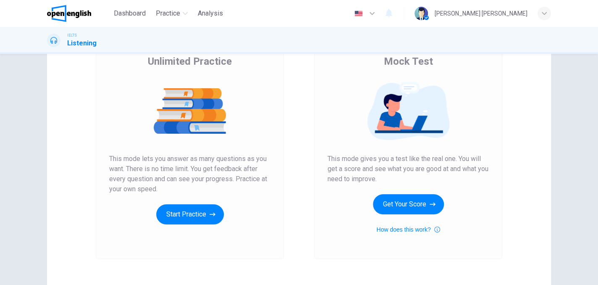
scroll to position [121, 0]
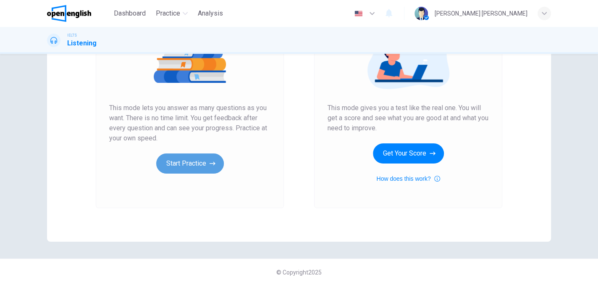
click at [191, 168] on button "Start Practice" at bounding box center [190, 163] width 68 height 20
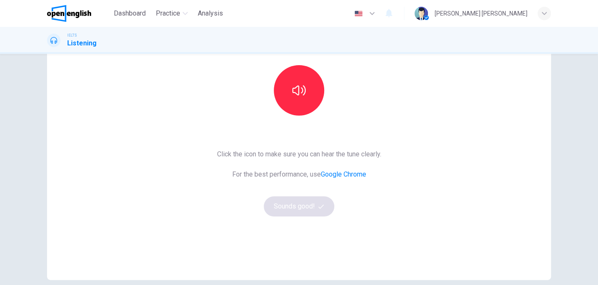
scroll to position [37, 0]
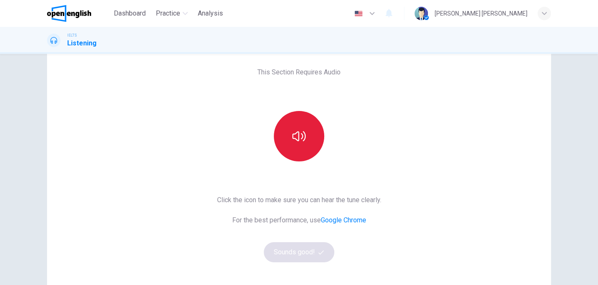
click at [286, 151] on button "button" at bounding box center [299, 136] width 50 height 50
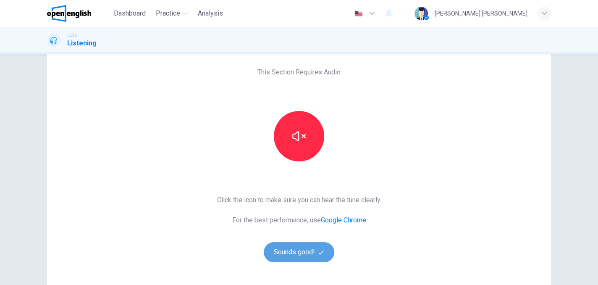
click at [308, 247] on button "Sounds good!" at bounding box center [299, 252] width 71 height 20
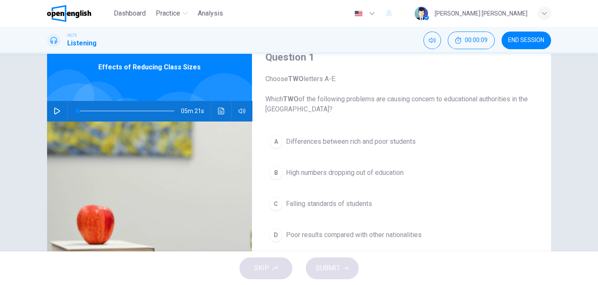
click at [465, 95] on span "Choose TWO letters A-E. Which TWO of the following problems are causing concern…" at bounding box center [401, 94] width 272 height 40
click at [48, 107] on div "05m 21s" at bounding box center [149, 111] width 205 height 20
click at [61, 108] on button "button" at bounding box center [56, 111] width 13 height 20
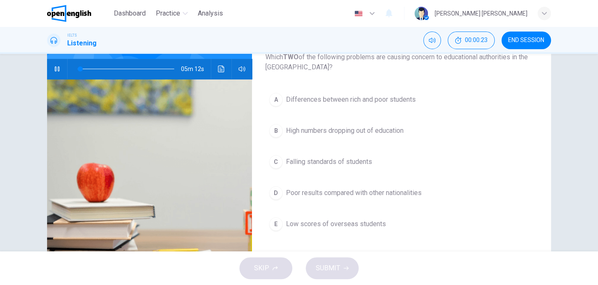
click at [58, 70] on icon "button" at bounding box center [57, 68] width 7 height 7
click at [50, 65] on button "button" at bounding box center [56, 69] width 13 height 20
click at [50, 68] on button "button" at bounding box center [56, 69] width 13 height 20
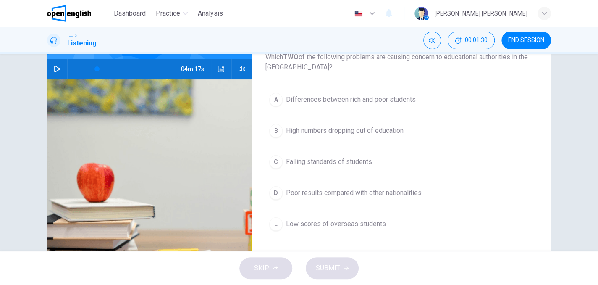
click at [50, 68] on button "button" at bounding box center [56, 69] width 13 height 20
click at [57, 66] on icon "button" at bounding box center [57, 68] width 7 height 7
click at [91, 68] on span at bounding box center [93, 68] width 5 height 5
click at [54, 66] on icon "button" at bounding box center [57, 68] width 7 height 7
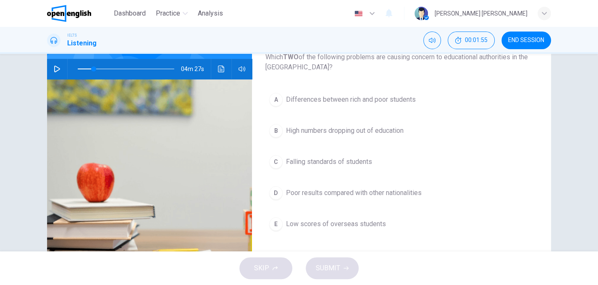
click at [54, 66] on icon "button" at bounding box center [57, 68] width 6 height 7
click at [55, 66] on icon "button" at bounding box center [57, 68] width 5 height 5
click at [282, 191] on button "D Poor results compared with other nationalities" at bounding box center [401, 192] width 272 height 21
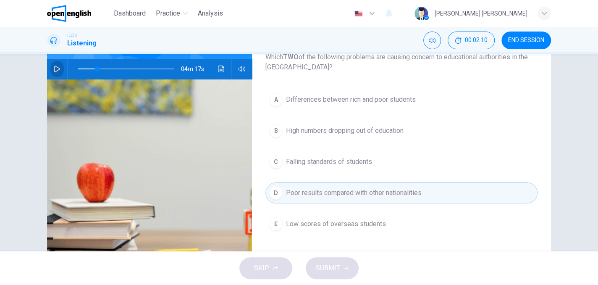
click at [60, 65] on button "button" at bounding box center [56, 69] width 13 height 20
click at [58, 63] on button "button" at bounding box center [56, 69] width 13 height 20
click at [372, 99] on span "Differences between rich and poor students" at bounding box center [351, 99] width 130 height 10
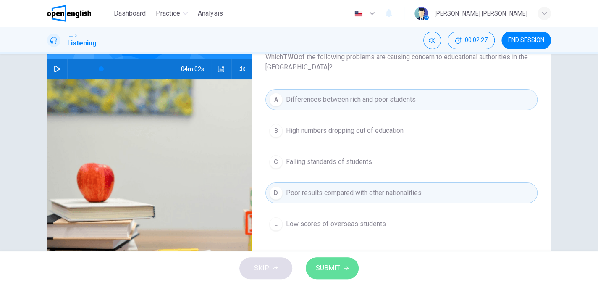
click at [337, 269] on span "SUBMIT" at bounding box center [328, 268] width 24 height 12
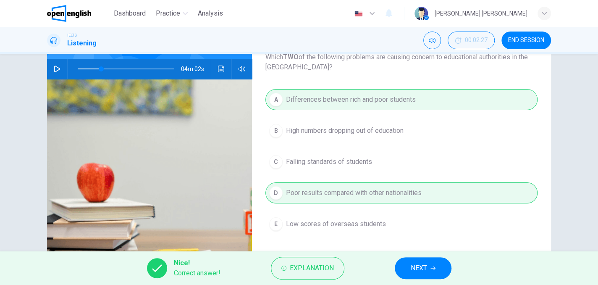
click at [410, 264] on span "NEXT" at bounding box center [418, 268] width 16 height 12
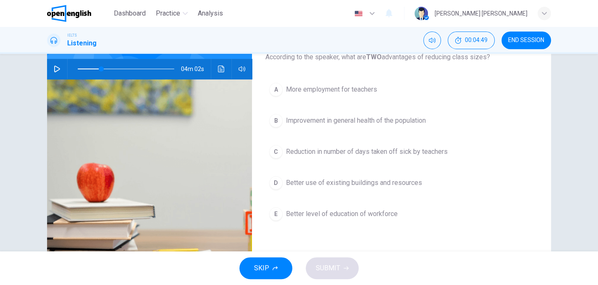
scroll to position [37, 0]
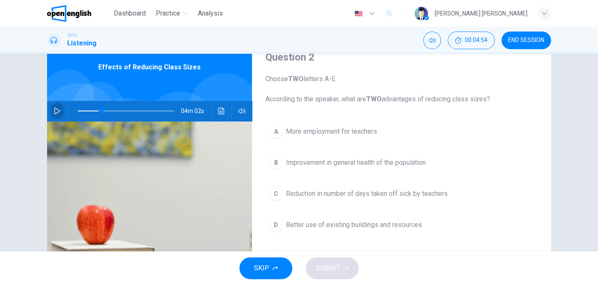
click at [56, 108] on icon "button" at bounding box center [57, 110] width 7 height 7
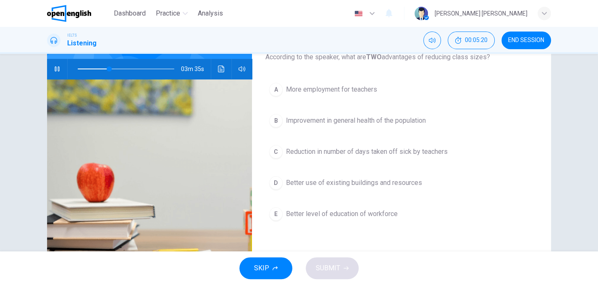
click at [265, 212] on button "E Better level of education of workforce" at bounding box center [401, 213] width 272 height 21
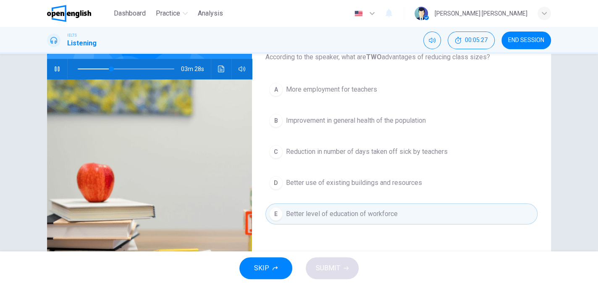
click at [280, 121] on button "B Improvement in general health of the population" at bounding box center [401, 120] width 272 height 21
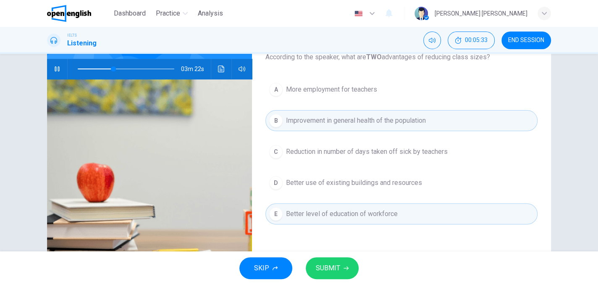
click at [329, 263] on span "SUBMIT" at bounding box center [328, 268] width 24 height 12
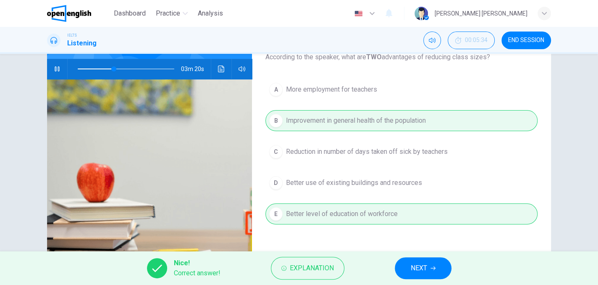
click at [402, 263] on button "NEXT" at bounding box center [423, 268] width 57 height 22
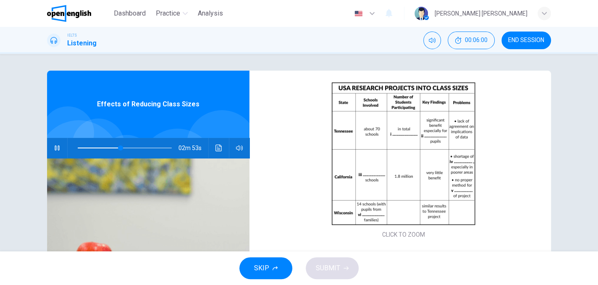
scroll to position [42, 0]
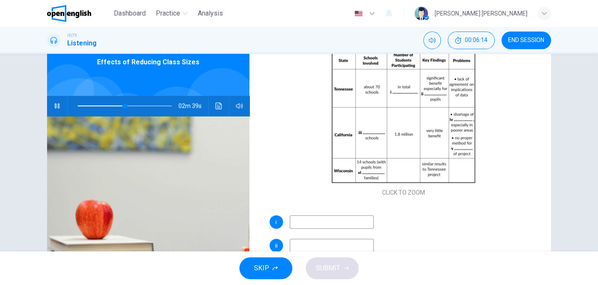
click at [58, 107] on button "button" at bounding box center [56, 106] width 13 height 20
type input "**"
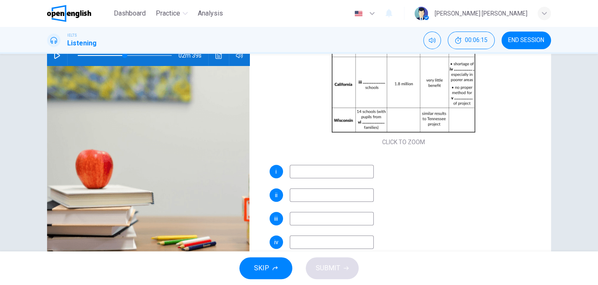
scroll to position [126, 0]
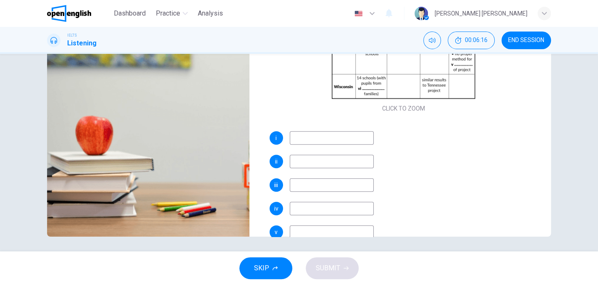
click at [320, 133] on input at bounding box center [332, 137] width 84 height 13
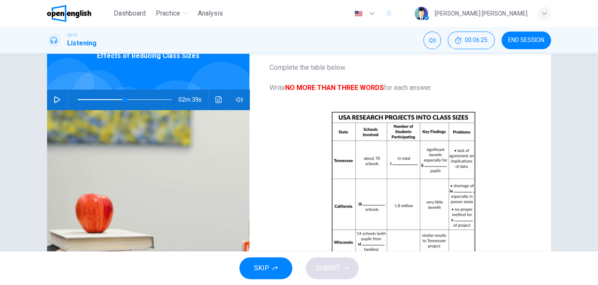
scroll to position [42, 0]
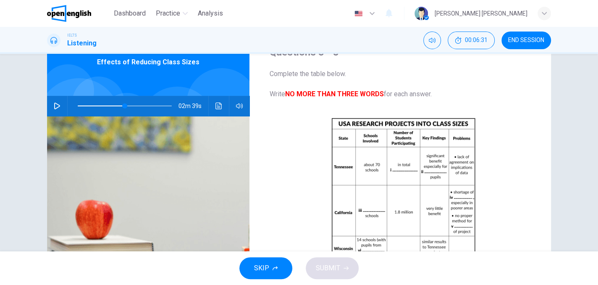
type input "**********"
click at [50, 102] on button "button" at bounding box center [56, 106] width 13 height 20
click at [52, 102] on button "button" at bounding box center [56, 106] width 13 height 20
click at [139, 104] on span at bounding box center [141, 105] width 5 height 5
click at [55, 109] on icon "button" at bounding box center [57, 105] width 7 height 7
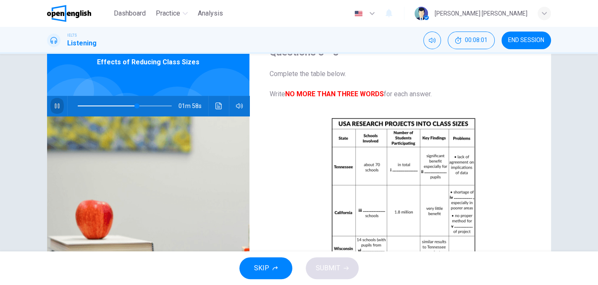
click at [54, 105] on icon "button" at bounding box center [57, 105] width 7 height 7
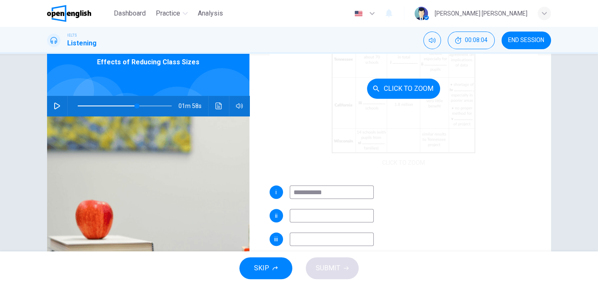
scroll to position [120, 0]
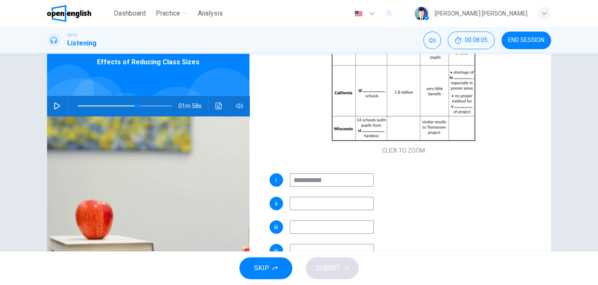
click at [335, 199] on input at bounding box center [332, 202] width 84 height 13
click at [212, 105] on button "Click to see the audio transcription" at bounding box center [218, 106] width 13 height 20
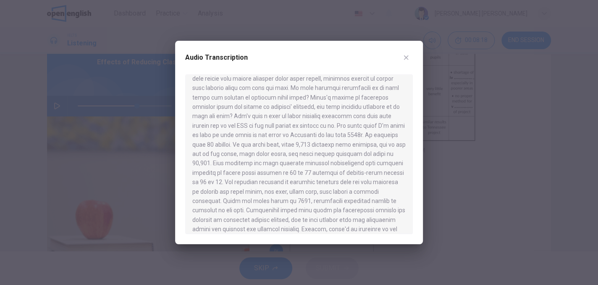
scroll to position [210, 0]
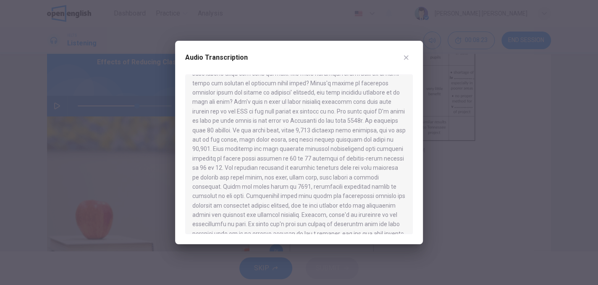
click at [166, 184] on div at bounding box center [299, 142] width 598 height 285
type input "**"
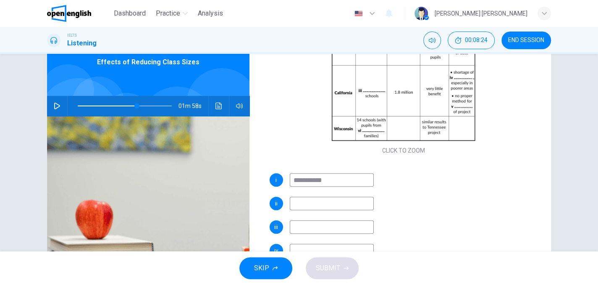
click at [353, 203] on input at bounding box center [332, 202] width 84 height 13
type input "********"
type input "**"
type input "********"
click at [50, 106] on button "button" at bounding box center [56, 106] width 13 height 20
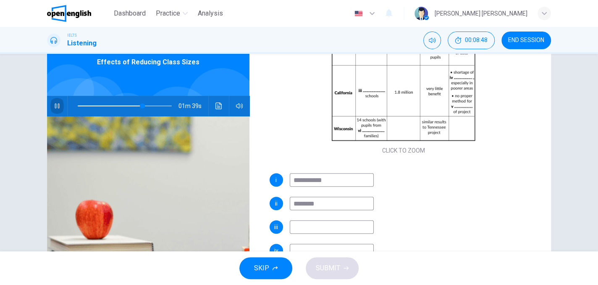
click at [55, 102] on icon "button" at bounding box center [57, 105] width 7 height 7
click at [55, 99] on button "button" at bounding box center [56, 106] width 13 height 20
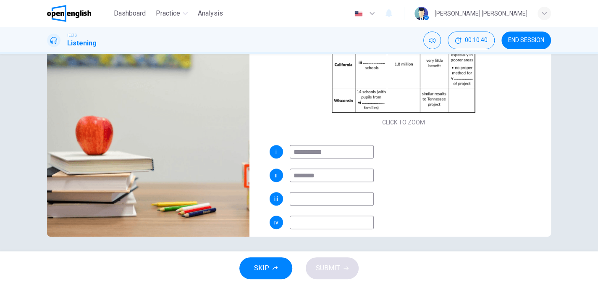
scroll to position [78, 0]
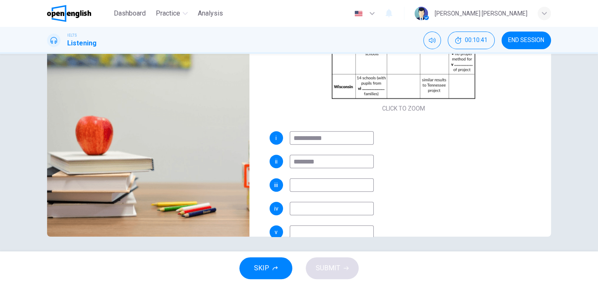
click at [326, 179] on input at bounding box center [332, 184] width 84 height 13
type input "**"
type input "***"
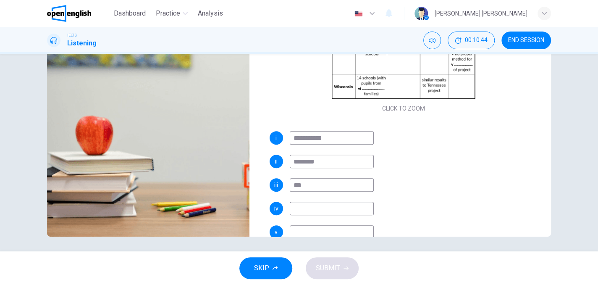
scroll to position [0, 0]
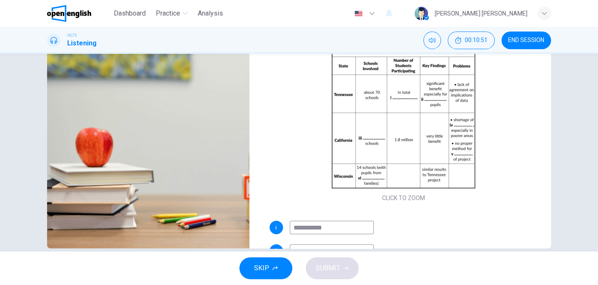
type input "**"
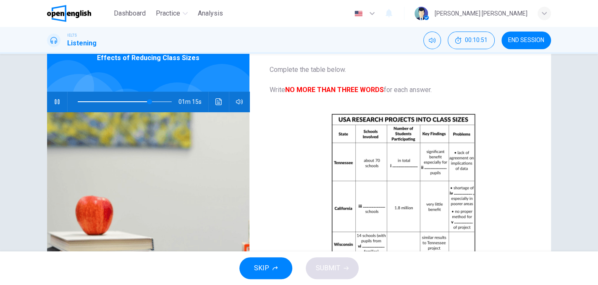
scroll to position [42, 0]
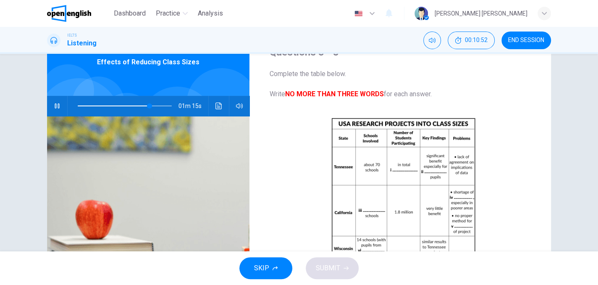
type input "***"
click at [56, 106] on icon "button" at bounding box center [57, 105] width 7 height 7
click at [56, 106] on icon "button" at bounding box center [57, 105] width 6 height 7
click at [56, 106] on icon "button" at bounding box center [57, 105] width 7 height 7
click at [56, 106] on icon "button" at bounding box center [57, 105] width 6 height 7
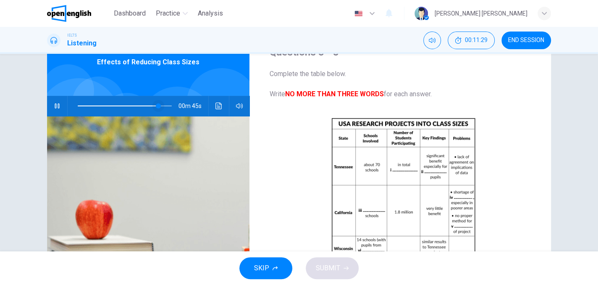
click at [156, 105] on span at bounding box center [158, 105] width 5 height 5
click at [149, 104] on span at bounding box center [151, 105] width 5 height 5
click at [146, 105] on span at bounding box center [148, 105] width 5 height 5
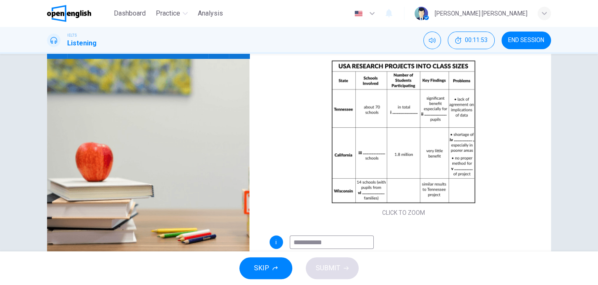
scroll to position [86, 0]
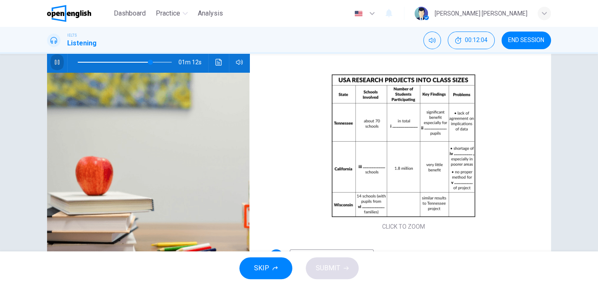
click at [50, 60] on button "button" at bounding box center [56, 62] width 13 height 20
click at [150, 60] on span at bounding box center [152, 62] width 5 height 5
click at [151, 60] on span at bounding box center [153, 62] width 5 height 5
click at [146, 60] on span at bounding box center [148, 62] width 5 height 5
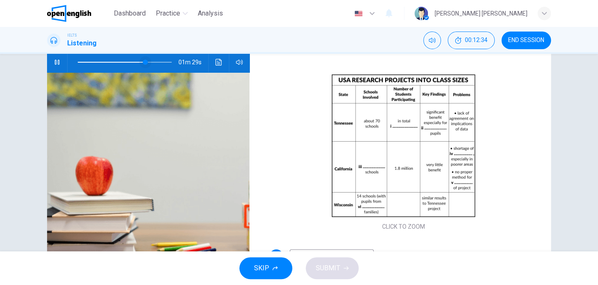
click at [144, 62] on span at bounding box center [145, 62] width 5 height 5
click at [146, 62] on span at bounding box center [148, 62] width 5 height 5
click at [233, 60] on button "button" at bounding box center [239, 62] width 13 height 20
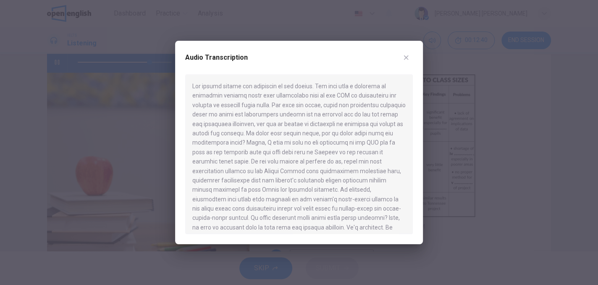
click at [139, 134] on div at bounding box center [299, 142] width 598 height 285
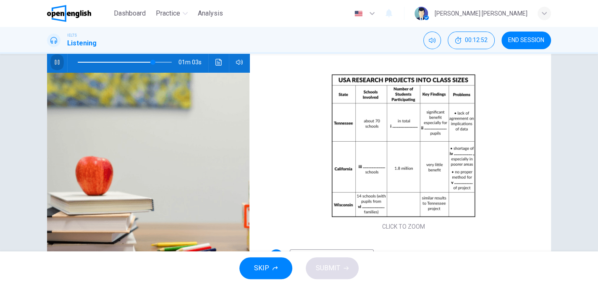
click at [54, 59] on icon "button" at bounding box center [57, 62] width 7 height 7
type input "**"
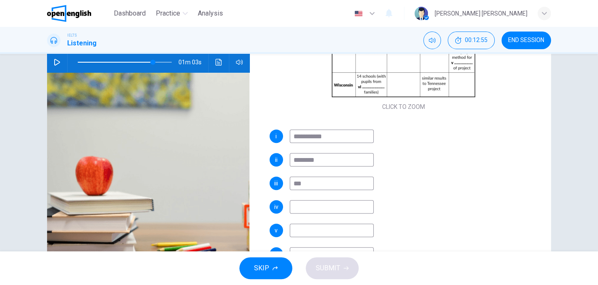
scroll to position [128, 0]
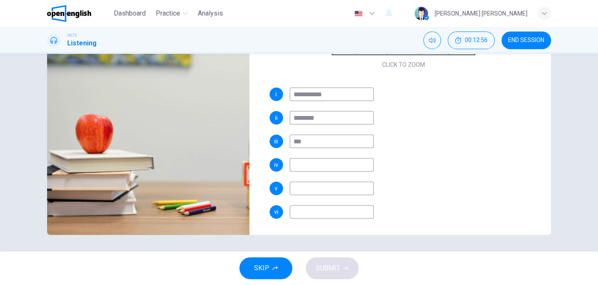
click at [309, 161] on input at bounding box center [332, 164] width 84 height 13
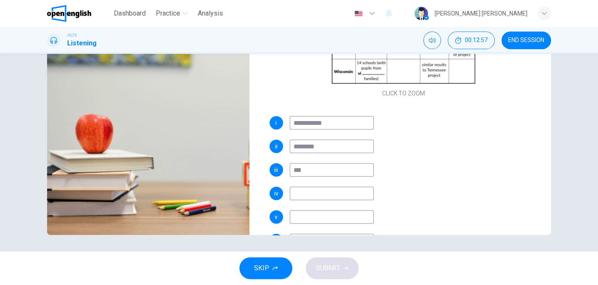
scroll to position [78, 0]
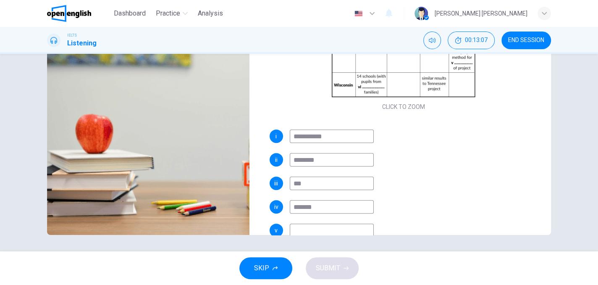
type input "********"
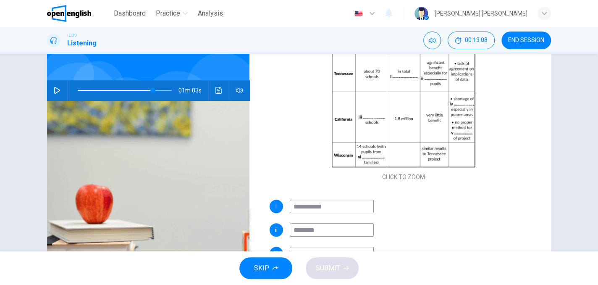
scroll to position [2, 0]
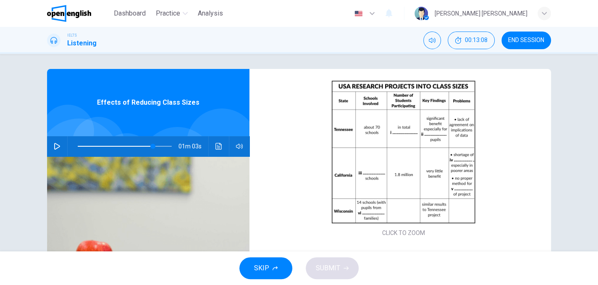
type input "**"
type input "********"
click at [48, 143] on div "01m 03s" at bounding box center [148, 146] width 202 height 20
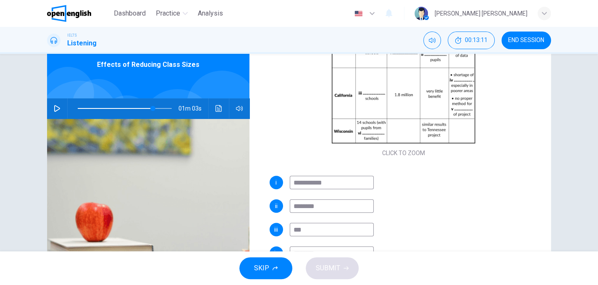
scroll to position [86, 0]
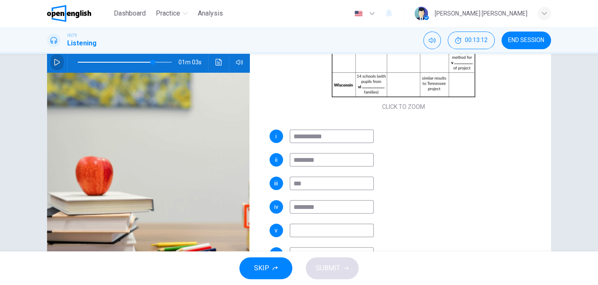
click at [59, 62] on button "button" at bounding box center [56, 62] width 13 height 20
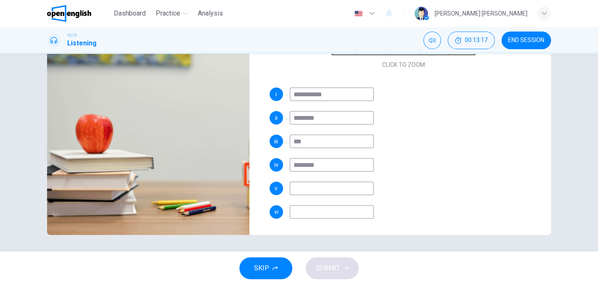
scroll to position [120, 0]
click at [308, 189] on input at bounding box center [332, 187] width 84 height 13
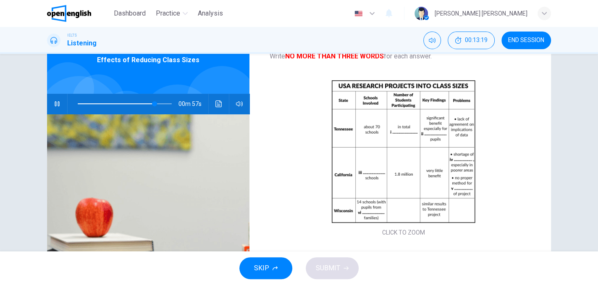
scroll to position [44, 0]
click at [55, 102] on icon "button" at bounding box center [57, 104] width 7 height 7
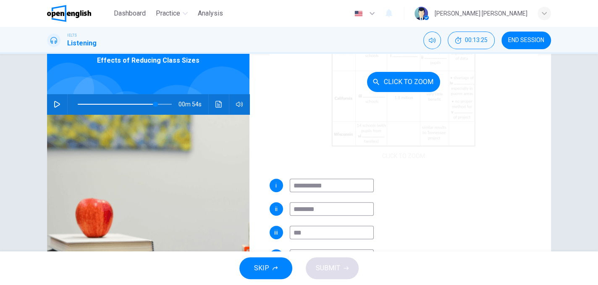
scroll to position [120, 0]
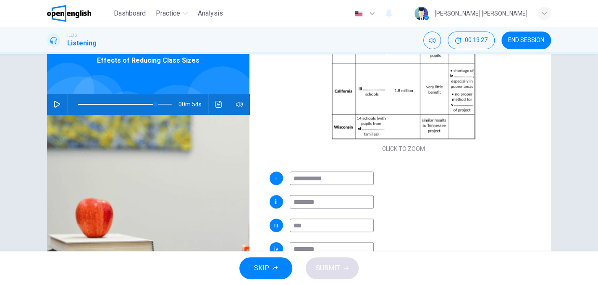
click at [55, 103] on icon "button" at bounding box center [57, 104] width 7 height 7
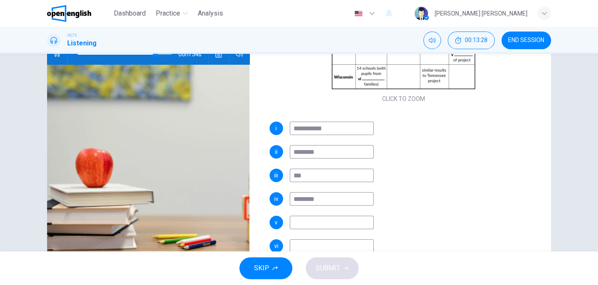
scroll to position [128, 0]
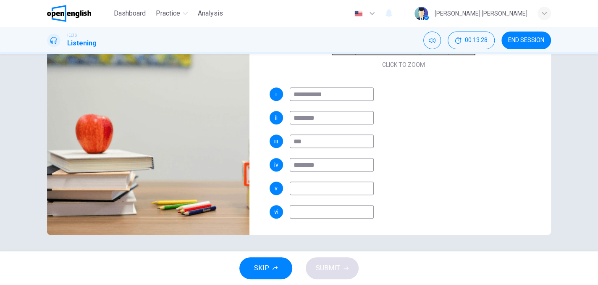
click at [319, 182] on input at bounding box center [332, 187] width 84 height 13
type input "**"
type input "*****"
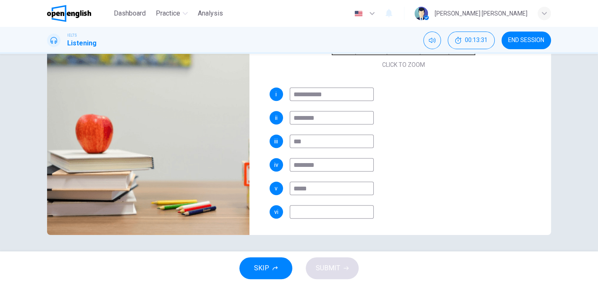
type input "**"
type input "*********"
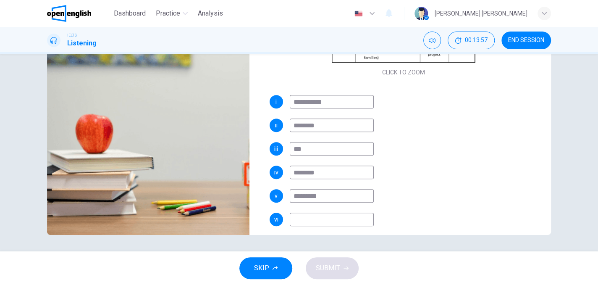
scroll to position [120, 0]
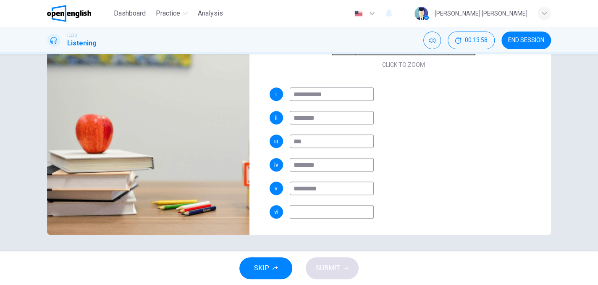
type input "**"
type input "*********"
click at [335, 209] on input at bounding box center [332, 211] width 84 height 13
type input "**"
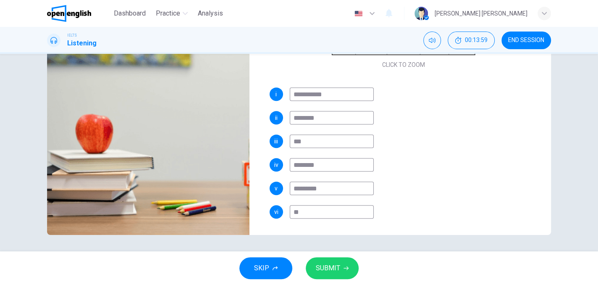
type input "**"
type input "****"
type input "**"
type input "****"
click at [338, 266] on span "SUBMIT" at bounding box center [328, 268] width 24 height 12
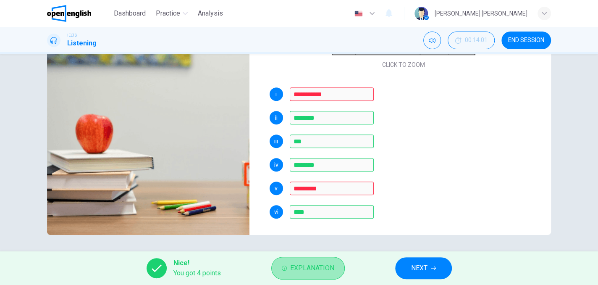
click at [313, 267] on span "Explanation" at bounding box center [312, 268] width 44 height 12
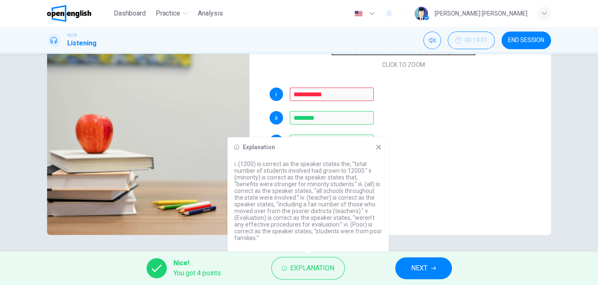
click at [218, 130] on img at bounding box center [148, 132] width 202 height 204
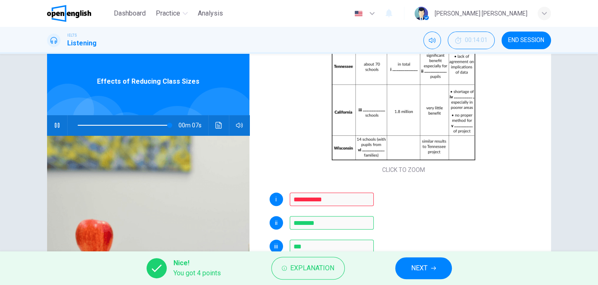
scroll to position [2, 0]
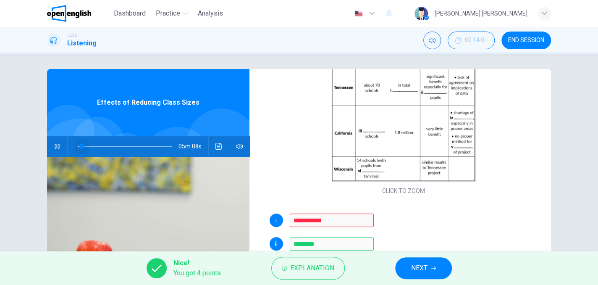
drag, startPoint x: 92, startPoint y: 149, endPoint x: 79, endPoint y: 144, distance: 14.1
click at [79, 144] on span at bounding box center [125, 146] width 94 height 12
click at [84, 144] on span at bounding box center [81, 146] width 5 height 5
click at [103, 144] on span at bounding box center [125, 146] width 94 height 12
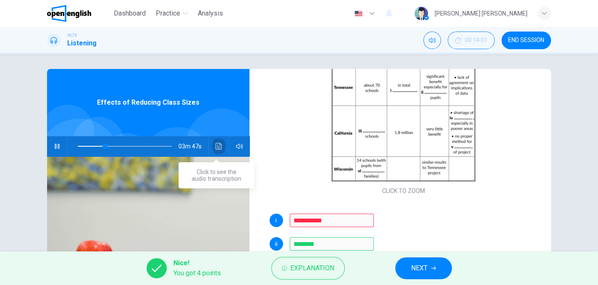
click at [216, 144] on icon "Click to see the audio transcription" at bounding box center [218, 146] width 7 height 7
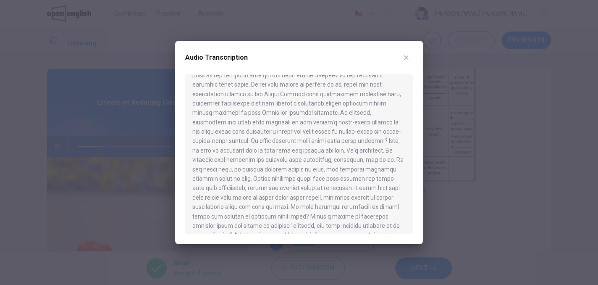
scroll to position [126, 0]
click at [303, 123] on div at bounding box center [298, 153] width 227 height 159
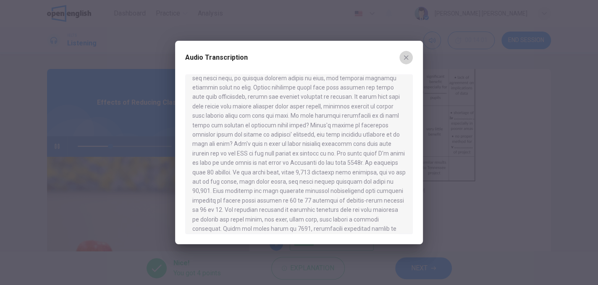
click at [408, 58] on icon "button" at bounding box center [406, 57] width 7 height 7
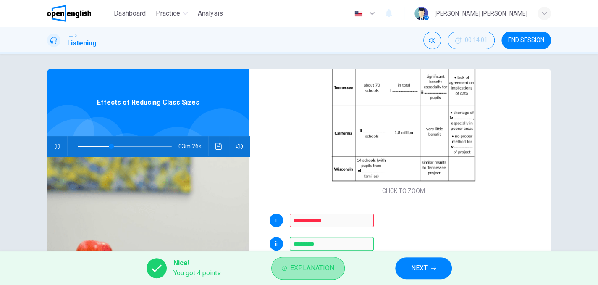
click at [308, 272] on span "Explanation" at bounding box center [312, 268] width 44 height 12
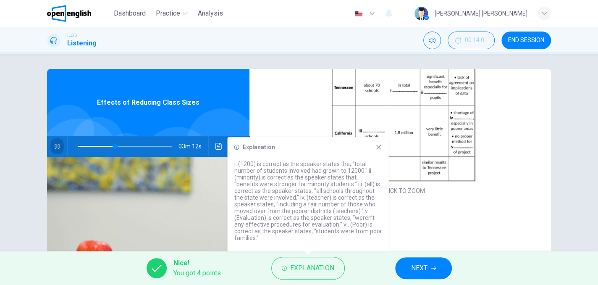
click at [52, 141] on button "button" at bounding box center [56, 146] width 13 height 20
type input "**"
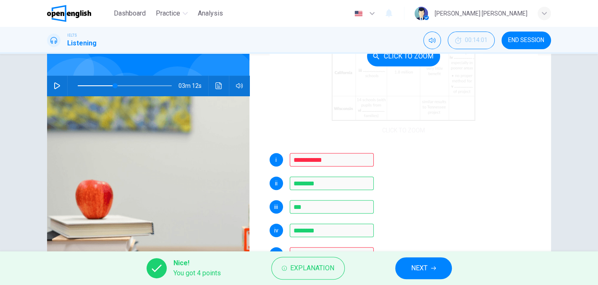
scroll to position [128, 0]
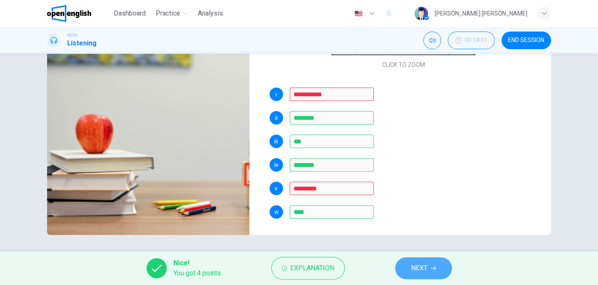
click at [429, 265] on button "NEXT" at bounding box center [423, 268] width 57 height 22
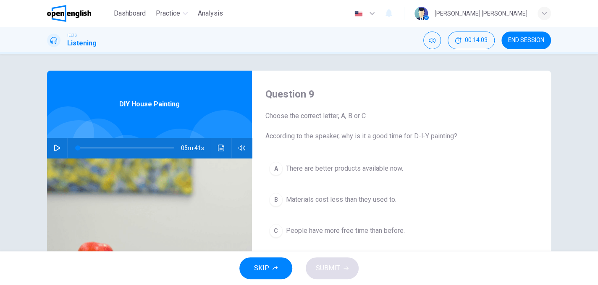
click at [54, 146] on icon "button" at bounding box center [57, 147] width 6 height 7
click at [442, 113] on span "Choose the correct letter, A, B or C According to the speaker, why is it a good…" at bounding box center [401, 126] width 272 height 30
click at [54, 144] on icon "button" at bounding box center [57, 147] width 7 height 7
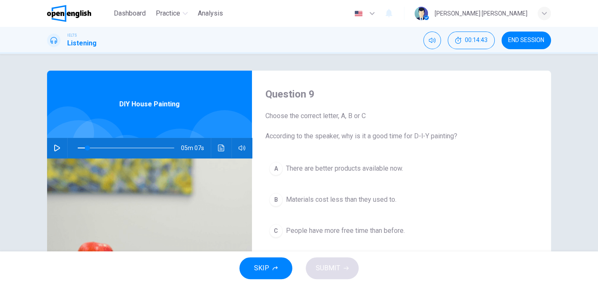
click at [274, 168] on div "A" at bounding box center [275, 168] width 13 height 13
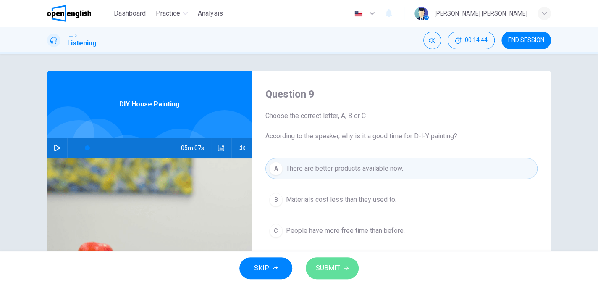
click at [321, 270] on span "SUBMIT" at bounding box center [328, 268] width 24 height 12
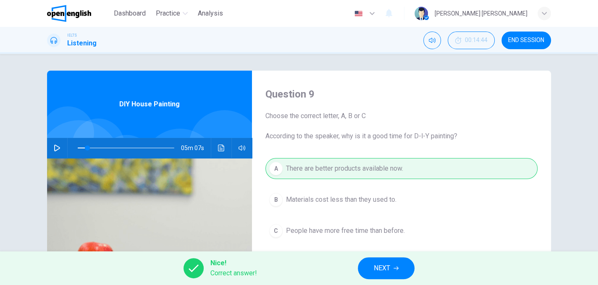
click at [360, 259] on div "Nice! Correct answer! NEXT" at bounding box center [299, 268] width 598 height 34
click at [374, 261] on button "NEXT" at bounding box center [386, 268] width 57 height 22
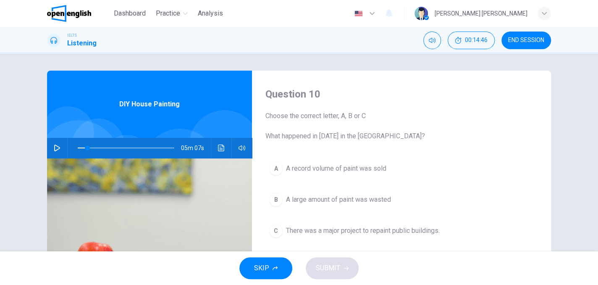
click at [61, 147] on div "05m 07s" at bounding box center [149, 148] width 205 height 20
click at [55, 146] on icon "button" at bounding box center [57, 147] width 6 height 7
click at [55, 146] on icon "button" at bounding box center [57, 147] width 7 height 7
click at [55, 146] on icon "button" at bounding box center [57, 147] width 6 height 7
click at [55, 149] on icon "button" at bounding box center [57, 147] width 7 height 7
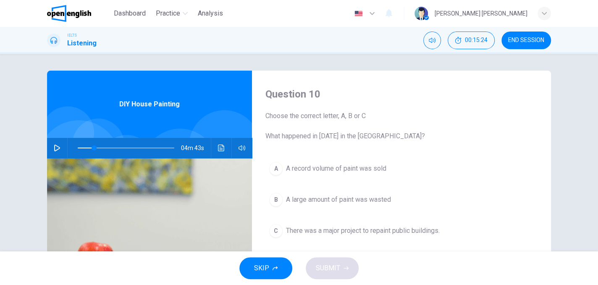
click at [55, 152] on button "button" at bounding box center [56, 148] width 13 height 20
click at [87, 147] on span at bounding box center [89, 147] width 5 height 5
click at [57, 142] on button "button" at bounding box center [56, 148] width 13 height 20
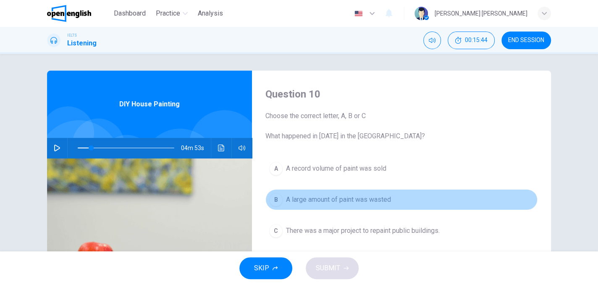
click at [276, 204] on div "B" at bounding box center [275, 199] width 13 height 13
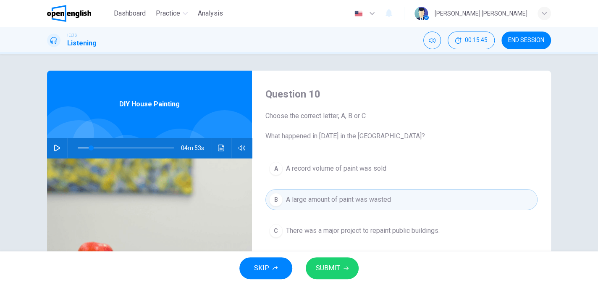
click at [330, 263] on span "SUBMIT" at bounding box center [328, 268] width 24 height 12
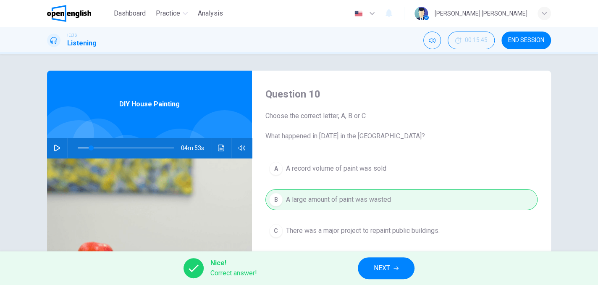
click at [358, 267] on button "NEXT" at bounding box center [386, 268] width 57 height 22
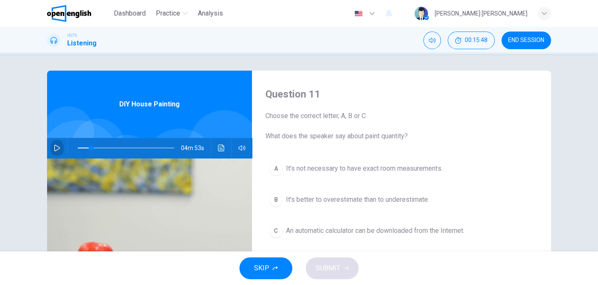
click at [54, 145] on icon "button" at bounding box center [57, 147] width 6 height 7
click at [278, 225] on div "C" at bounding box center [275, 230] width 13 height 13
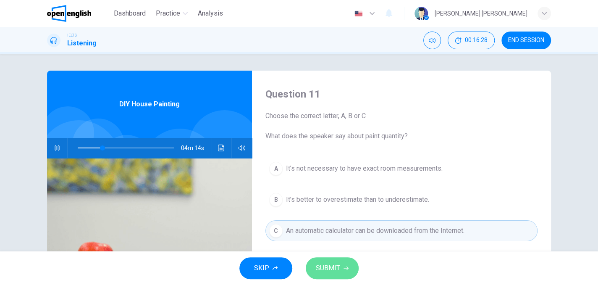
click at [324, 259] on button "SUBMIT" at bounding box center [332, 268] width 53 height 22
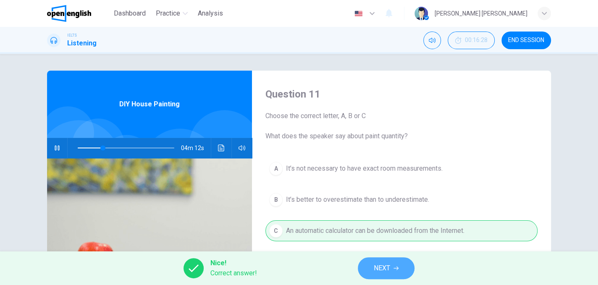
drag, startPoint x: 360, startPoint y: 267, endPoint x: 365, endPoint y: 267, distance: 5.1
click at [360, 267] on button "NEXT" at bounding box center [386, 268] width 57 height 22
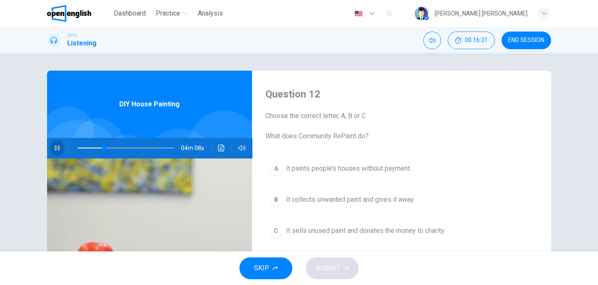
click at [54, 147] on icon "button" at bounding box center [57, 147] width 7 height 7
click at [54, 147] on icon "button" at bounding box center [57, 147] width 6 height 7
click at [54, 147] on icon "button" at bounding box center [57, 147] width 7 height 7
click at [54, 147] on icon "button" at bounding box center [57, 147] width 6 height 7
click at [54, 147] on icon "button" at bounding box center [57, 147] width 7 height 7
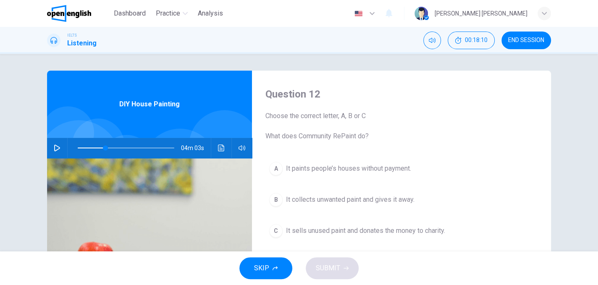
click at [54, 147] on icon "button" at bounding box center [57, 147] width 6 height 7
click at [54, 147] on icon "button" at bounding box center [57, 147] width 7 height 7
click at [54, 147] on icon "button" at bounding box center [57, 147] width 6 height 7
click at [54, 151] on icon "button" at bounding box center [57, 147] width 7 height 7
click at [112, 145] on span at bounding box center [114, 147] width 5 height 5
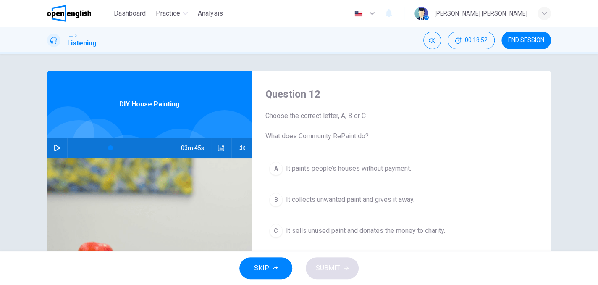
click at [54, 149] on icon "button" at bounding box center [57, 147] width 7 height 7
click at [105, 147] on span at bounding box center [107, 147] width 5 height 5
click at [279, 200] on div "B" at bounding box center [275, 199] width 13 height 13
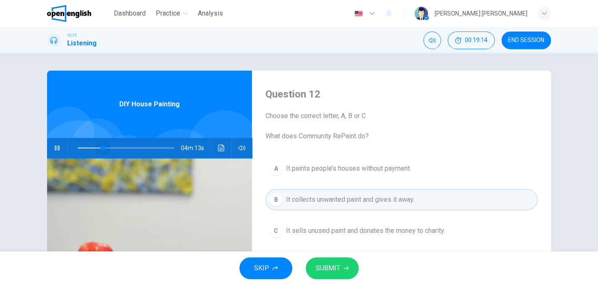
click at [101, 146] on span at bounding box center [102, 147] width 5 height 5
click at [335, 201] on span "It collects unwanted paint and gives it away." at bounding box center [350, 199] width 128 height 10
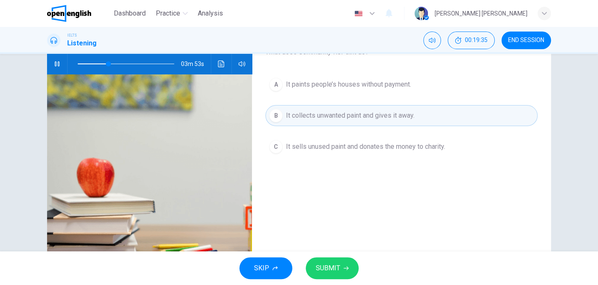
click at [339, 257] on button "SUBMIT" at bounding box center [332, 268] width 53 height 22
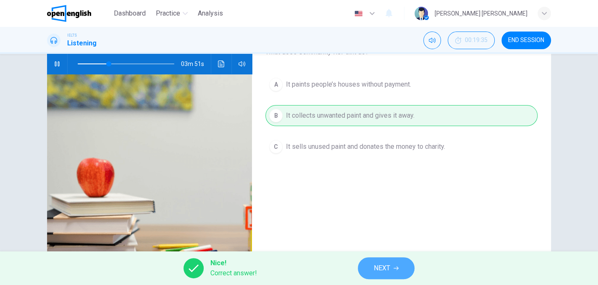
click at [382, 262] on span "NEXT" at bounding box center [382, 268] width 16 height 12
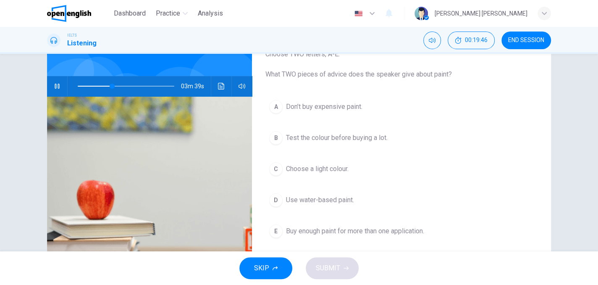
scroll to position [42, 0]
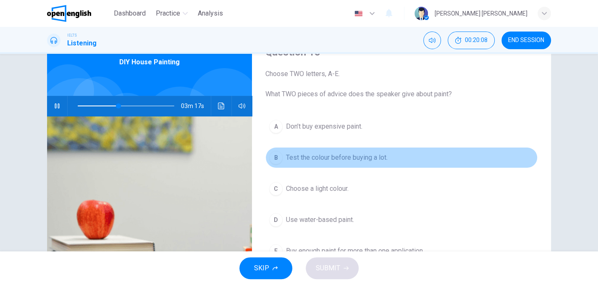
click at [269, 160] on div "B" at bounding box center [275, 157] width 13 height 13
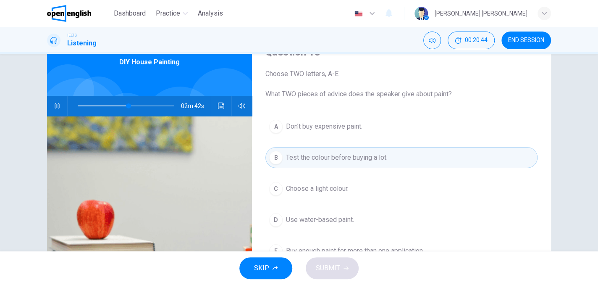
click at [274, 221] on div "D" at bounding box center [275, 219] width 13 height 13
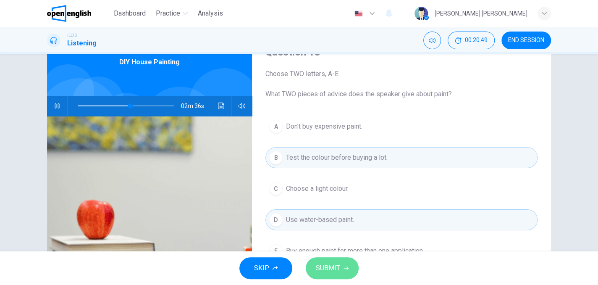
click at [331, 262] on span "SUBMIT" at bounding box center [328, 268] width 24 height 12
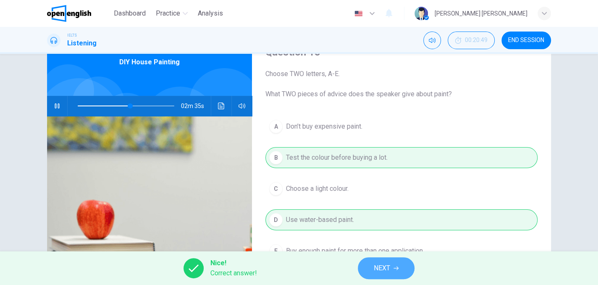
click at [362, 268] on button "NEXT" at bounding box center [386, 268] width 57 height 22
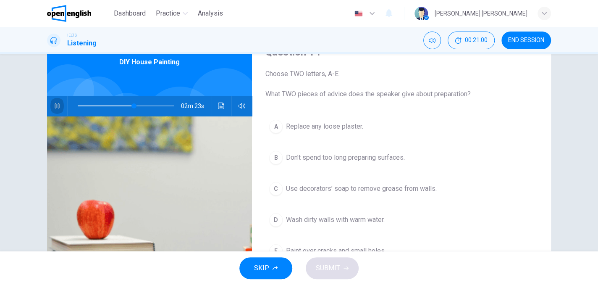
click at [57, 107] on icon "button" at bounding box center [57, 105] width 5 height 5
click at [54, 100] on button "button" at bounding box center [56, 106] width 13 height 20
click at [54, 106] on icon "button" at bounding box center [57, 105] width 7 height 7
click at [54, 105] on icon "button" at bounding box center [57, 105] width 7 height 7
click at [61, 105] on button "button" at bounding box center [56, 106] width 13 height 20
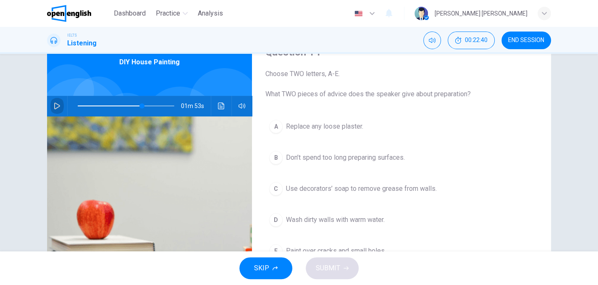
click at [61, 105] on button "button" at bounding box center [56, 106] width 13 height 20
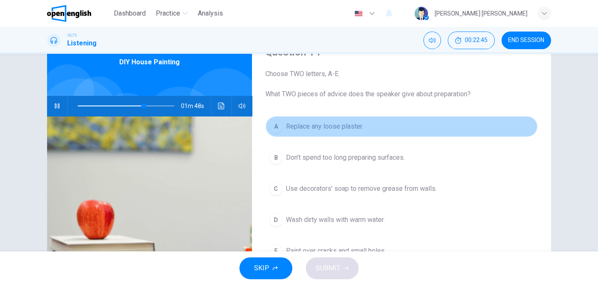
click at [274, 130] on div "A" at bounding box center [275, 126] width 13 height 13
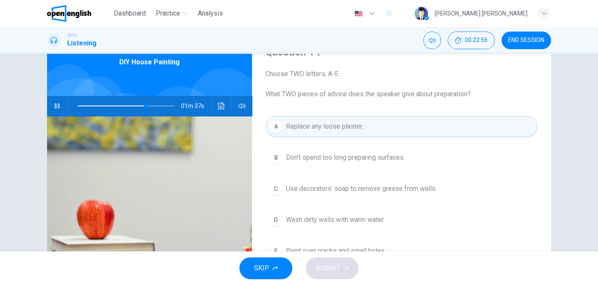
click at [265, 184] on div "A Replace any loose plaster. B Don’t spend too long preparing surfaces. C Use d…" at bounding box center [401, 197] width 272 height 162
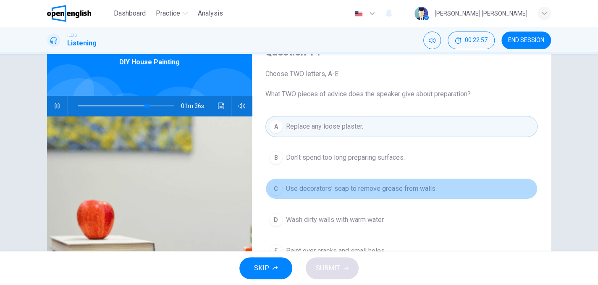
click at [269, 185] on div "C" at bounding box center [275, 188] width 13 height 13
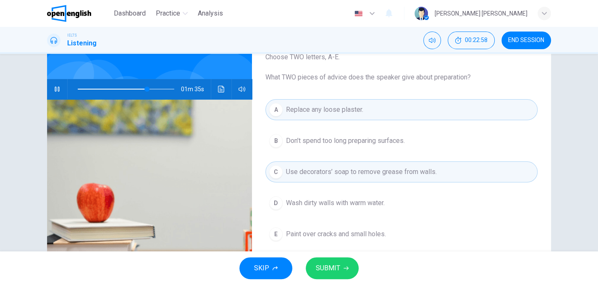
scroll to position [84, 0]
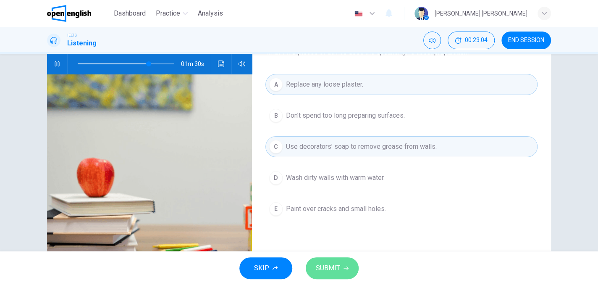
click at [333, 267] on span "SUBMIT" at bounding box center [328, 268] width 24 height 12
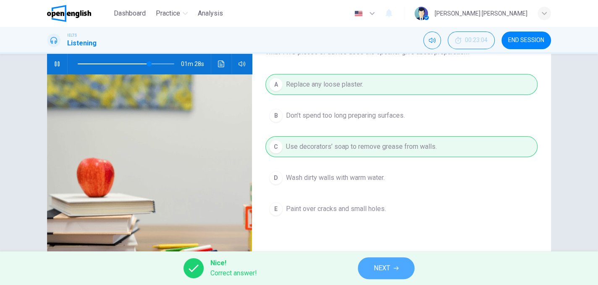
click at [386, 275] on button "NEXT" at bounding box center [386, 268] width 57 height 22
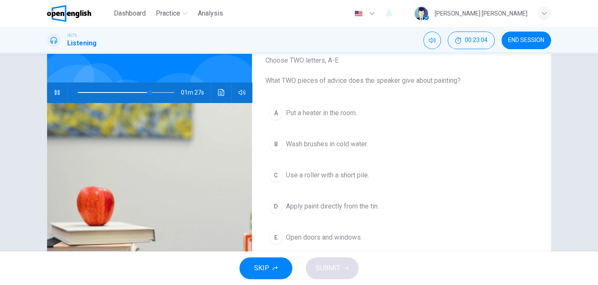
scroll to position [0, 0]
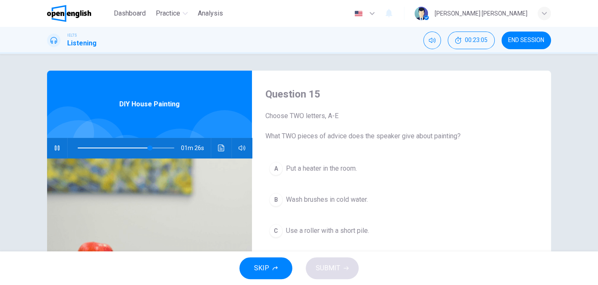
click at [56, 143] on button "button" at bounding box center [56, 148] width 13 height 20
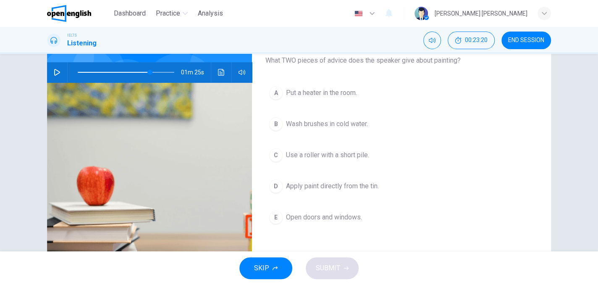
scroll to position [42, 0]
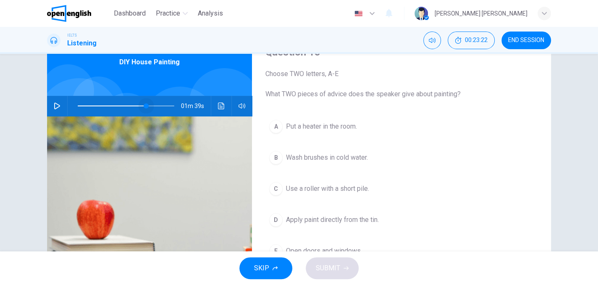
click at [144, 105] on span at bounding box center [146, 105] width 5 height 5
click at [59, 105] on button "button" at bounding box center [56, 106] width 13 height 20
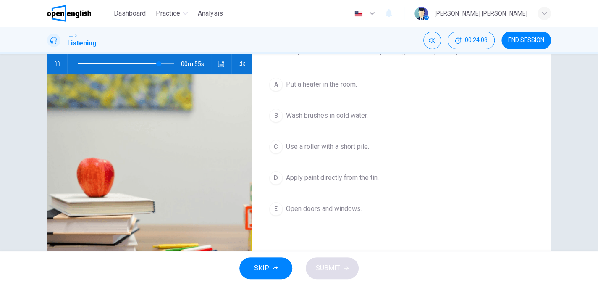
click at [279, 117] on div "B" at bounding box center [275, 115] width 13 height 13
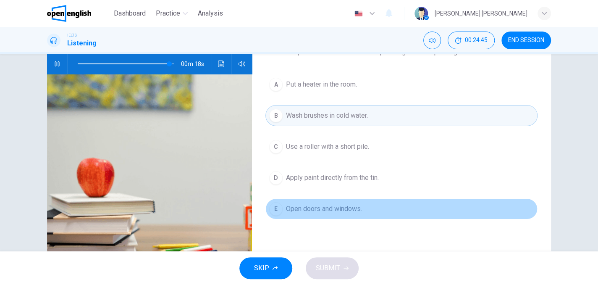
click at [277, 210] on div "E" at bounding box center [275, 208] width 13 height 13
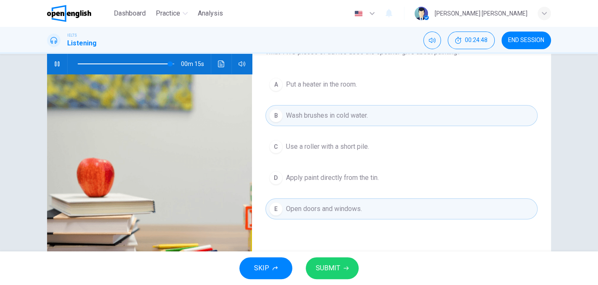
click at [342, 265] on button "SUBMIT" at bounding box center [332, 268] width 53 height 22
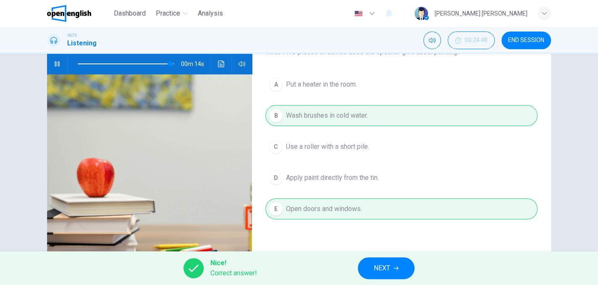
type input "**"
click at [363, 262] on button "NEXT" at bounding box center [386, 268] width 57 height 22
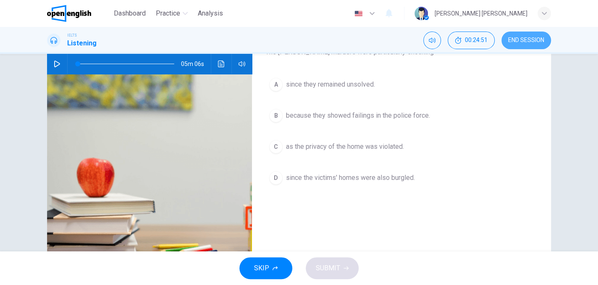
click at [527, 35] on button "END SESSION" at bounding box center [526, 40] width 50 height 18
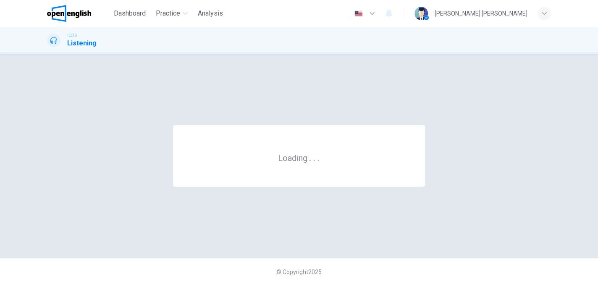
scroll to position [0, 0]
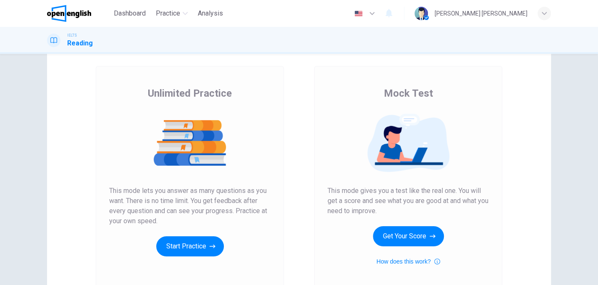
scroll to position [121, 0]
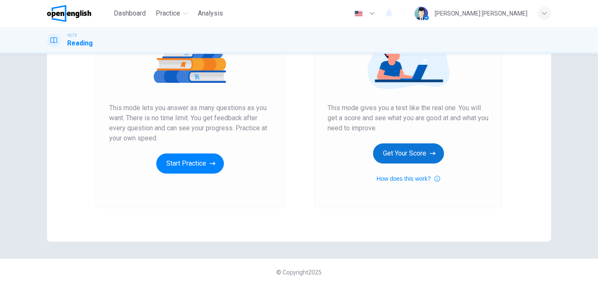
click at [397, 150] on button "Get Your Score" at bounding box center [408, 153] width 71 height 20
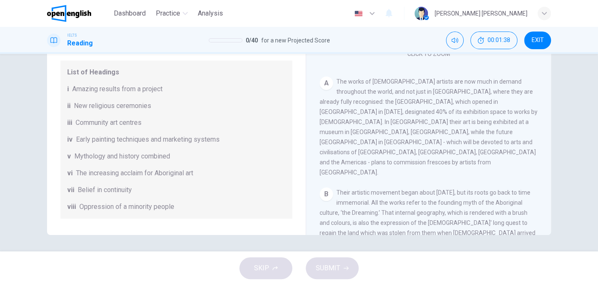
scroll to position [42, 0]
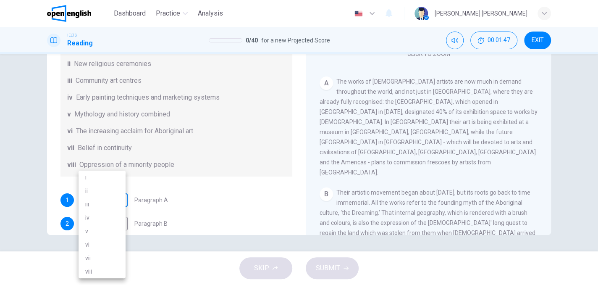
click at [112, 201] on body "This site uses cookies, as explained in our Privacy Policy . If you agree to th…" at bounding box center [299, 142] width 598 height 285
click at [102, 244] on li "vi" at bounding box center [101, 244] width 47 height 13
type input "**"
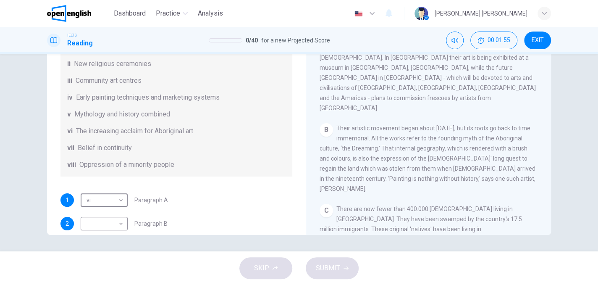
scroll to position [164, 0]
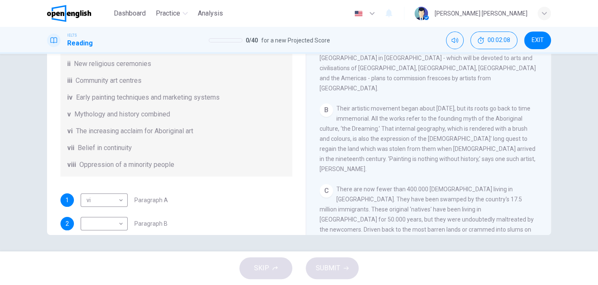
drag, startPoint x: 400, startPoint y: 92, endPoint x: 426, endPoint y: 92, distance: 25.6
click at [426, 105] on span "Their artistic movement began about 30 years ago, but its roots go back to time…" at bounding box center [427, 138] width 216 height 67
drag, startPoint x: 426, startPoint y: 92, endPoint x: 395, endPoint y: 93, distance: 30.7
click at [395, 105] on span "Their artistic movement began about 30 years ago, but its roots go back to time…" at bounding box center [427, 138] width 216 height 67
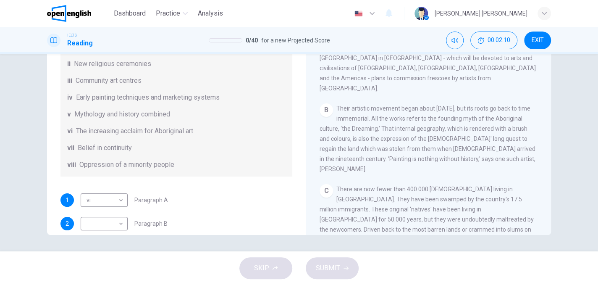
click at [395, 105] on span "Their artistic movement began about 30 years ago, but its roots go back to time…" at bounding box center [427, 138] width 216 height 67
drag, startPoint x: 452, startPoint y: 115, endPoint x: 441, endPoint y: 115, distance: 11.3
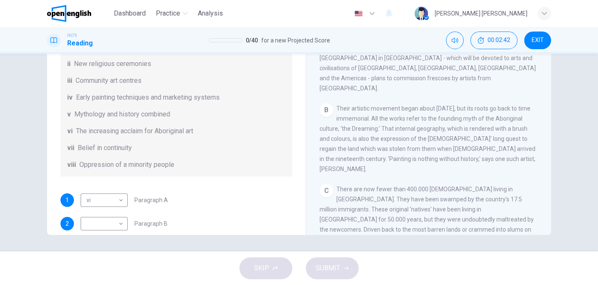
click at [441, 115] on span "Their artistic movement began about 30 years ago, but its roots go back to time…" at bounding box center [427, 138] width 216 height 67
click at [106, 220] on body "This site uses cookies, as explained in our Privacy Policy . If you agree to th…" at bounding box center [299, 142] width 598 height 285
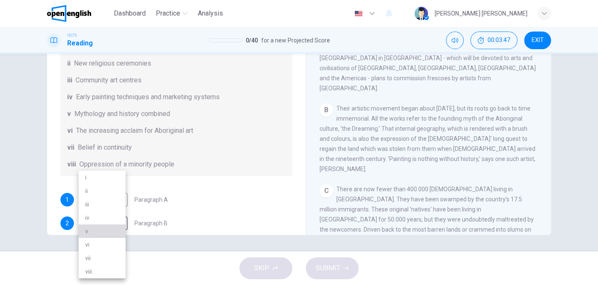
click at [104, 228] on li "v" at bounding box center [101, 230] width 47 height 13
type input "*"
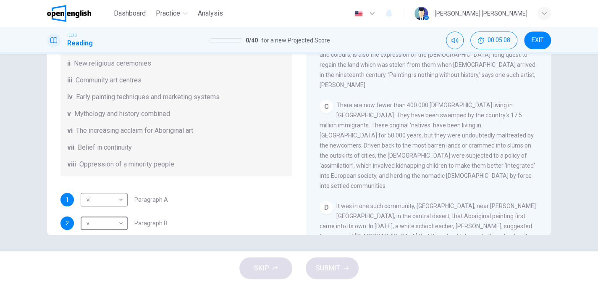
scroll to position [84, 0]
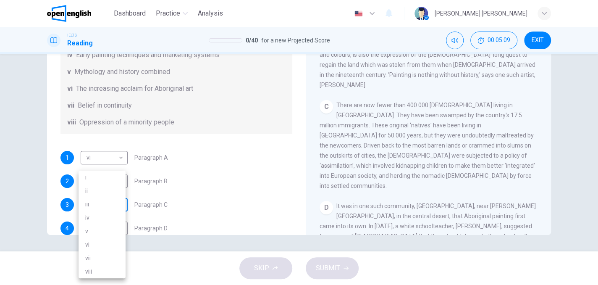
click at [120, 204] on body "This site uses cookies, as explained in our Privacy Policy . If you agree to th…" at bounding box center [299, 142] width 598 height 285
click at [106, 266] on li "viii" at bounding box center [101, 270] width 47 height 13
type input "****"
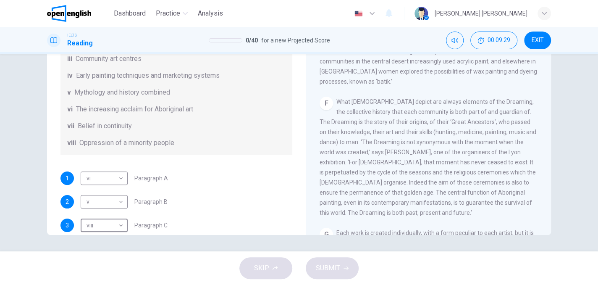
scroll to position [148, 0]
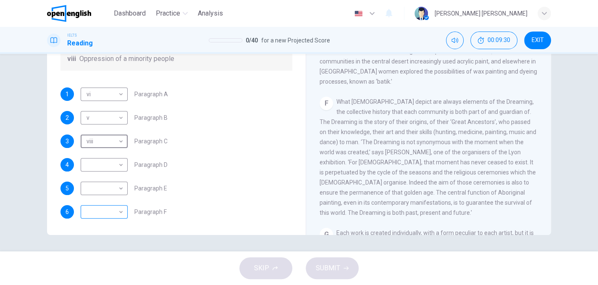
click at [112, 213] on body "This site uses cookies, as explained in our Privacy Policy . If you agree to th…" at bounding box center [299, 142] width 598 height 285
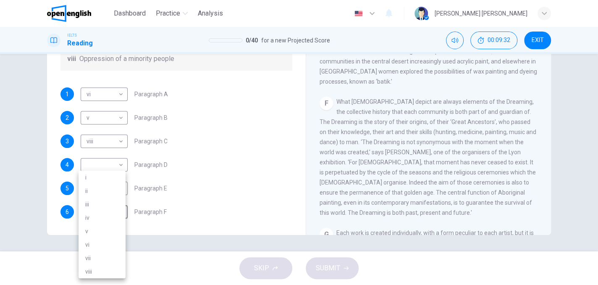
click at [98, 256] on li "vii" at bounding box center [101, 257] width 47 height 13
type input "***"
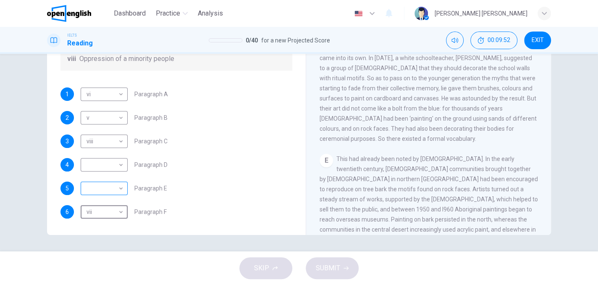
click at [120, 184] on body "This site uses cookies, as explained in our Privacy Policy . If you agree to th…" at bounding box center [299, 142] width 598 height 285
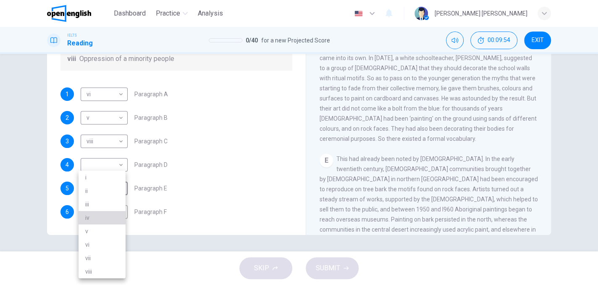
click at [105, 222] on li "iv" at bounding box center [101, 217] width 47 height 13
type input "**"
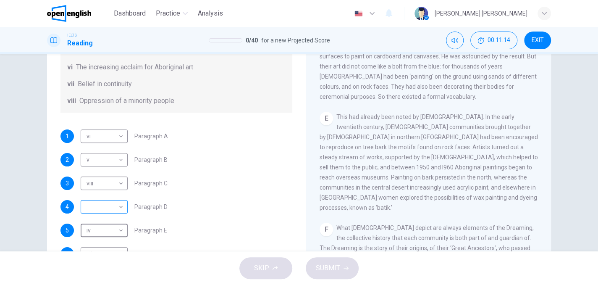
click at [122, 207] on body "This site uses cookies, as explained in our Privacy Policy . If you agree to th…" at bounding box center [299, 142] width 598 height 285
click at [110, 209] on li "iii" at bounding box center [101, 203] width 47 height 13
type input "***"
click at [317, 261] on button "SUBMIT" at bounding box center [332, 268] width 53 height 22
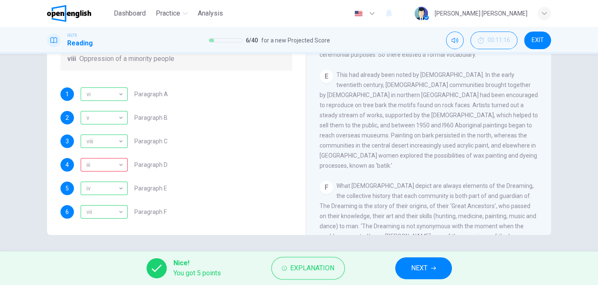
click at [292, 256] on div "Nice! You got 5 points Explanation NEXT" at bounding box center [299, 268] width 598 height 34
click at [295, 267] on span "Explanation" at bounding box center [312, 268] width 44 height 12
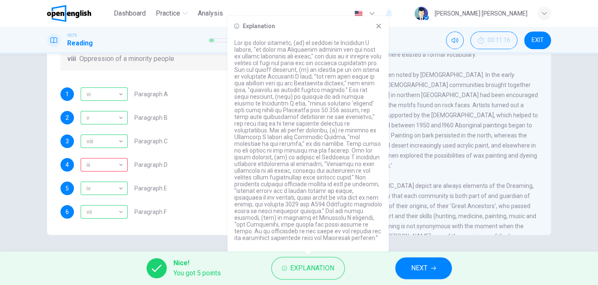
click at [416, 196] on span "What Aborigines depict are always elements of the Dreaming, the collective hist…" at bounding box center [427, 241] width 217 height 118
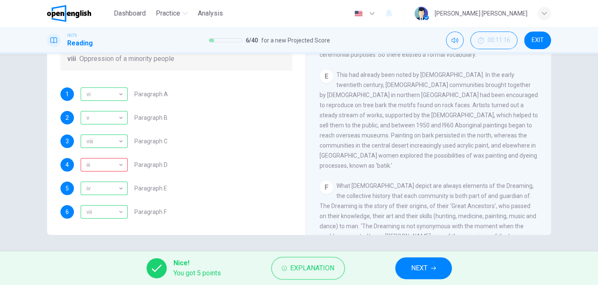
click at [430, 141] on span "This had already been noted by Europeans. In the early twentieth century, Abori…" at bounding box center [428, 119] width 218 height 97
click at [435, 269] on icon "button" at bounding box center [433, 267] width 5 height 5
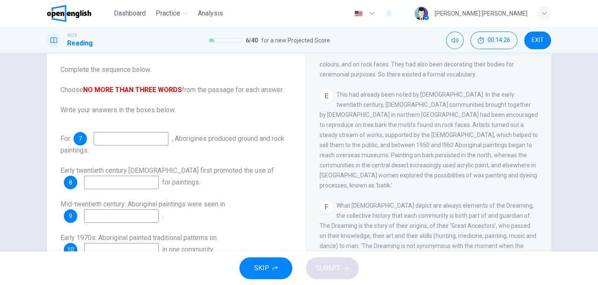
scroll to position [562, 0]
click at [398, 135] on span "This had already been noted by Europeans. In the early twentieth century, Abori…" at bounding box center [428, 138] width 218 height 97
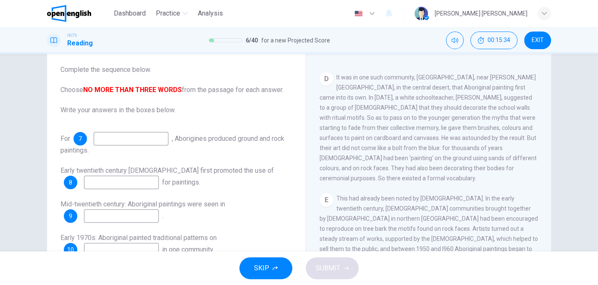
scroll to position [500, 0]
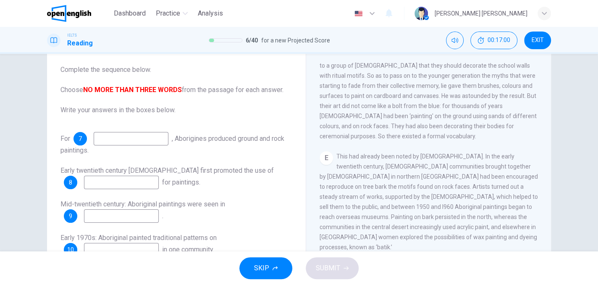
click at [153, 183] on input at bounding box center [121, 181] width 75 height 13
type input "*"
click at [149, 184] on input at bounding box center [121, 181] width 75 height 13
type input "**********"
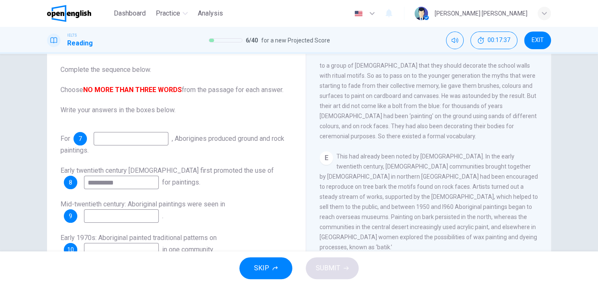
click at [140, 228] on div "**********" at bounding box center [176, 194] width 232 height 124
click at [142, 214] on input at bounding box center [121, 215] width 75 height 13
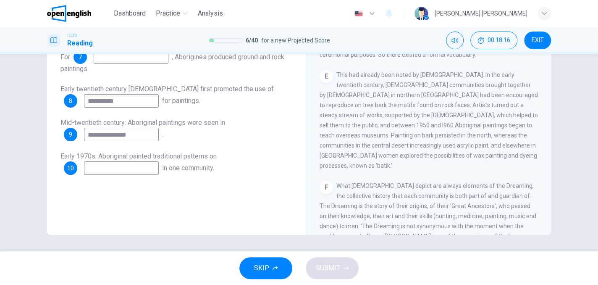
type input "**********"
click at [180, 167] on span "in one community." at bounding box center [188, 168] width 52 height 8
click at [143, 165] on input at bounding box center [121, 167] width 75 height 13
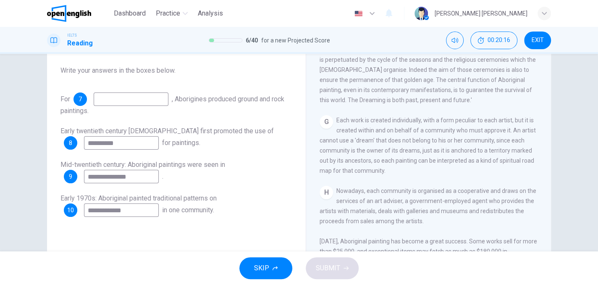
scroll to position [752, 0]
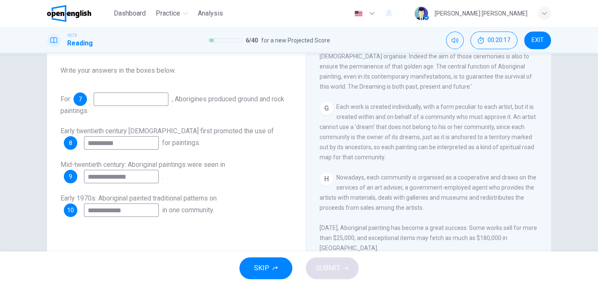
type input "**********"
click at [335, 255] on div "SKIP SUBMIT" at bounding box center [299, 268] width 598 height 34
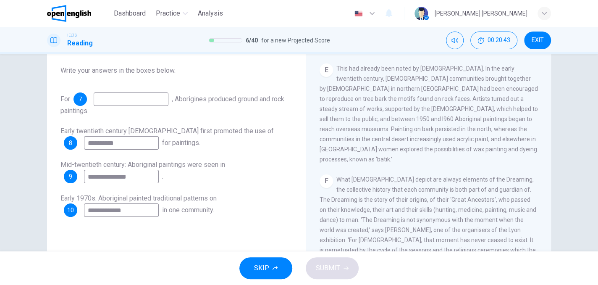
scroll to position [542, 0]
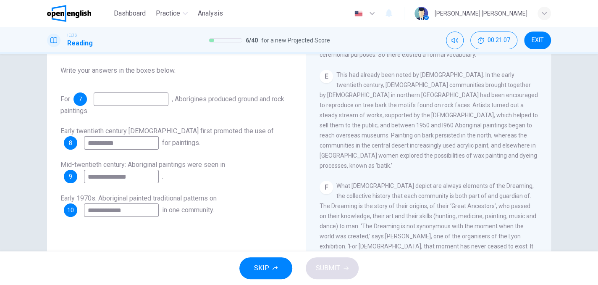
click at [152, 96] on input at bounding box center [131, 98] width 75 height 13
type input "**********"
click at [327, 267] on span "SUBMIT" at bounding box center [328, 268] width 24 height 12
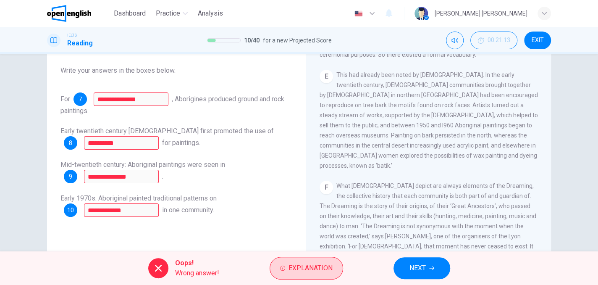
click at [293, 261] on button "Explanation" at bounding box center [305, 267] width 73 height 23
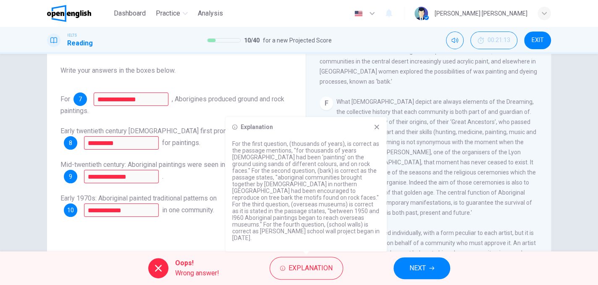
scroll to position [584, 0]
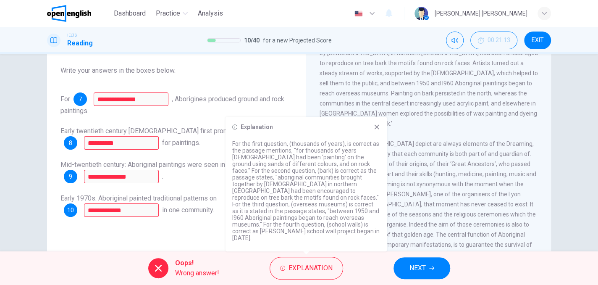
click at [380, 130] on div "Explanation For the first question, (thousands of years), is correct as the pas…" at bounding box center [305, 184] width 161 height 134
click at [375, 130] on icon at bounding box center [376, 126] width 7 height 7
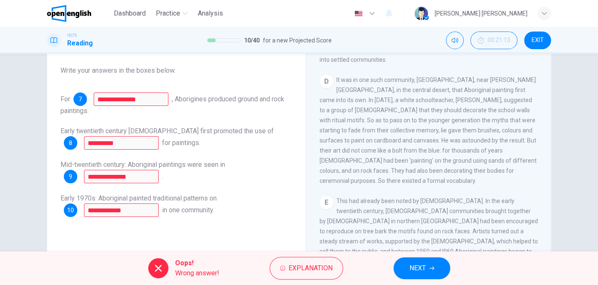
scroll to position [374, 0]
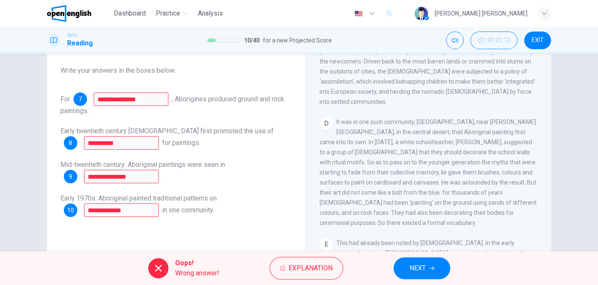
click at [418, 272] on span "NEXT" at bounding box center [417, 268] width 16 height 12
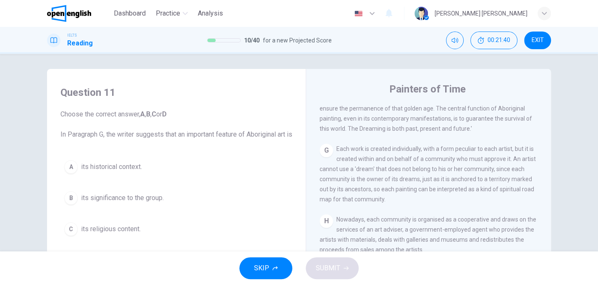
scroll to position [44, 0]
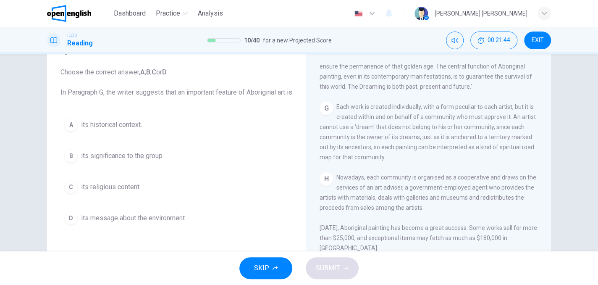
click at [68, 157] on button "B its significance to the group." at bounding box center [176, 155] width 232 height 21
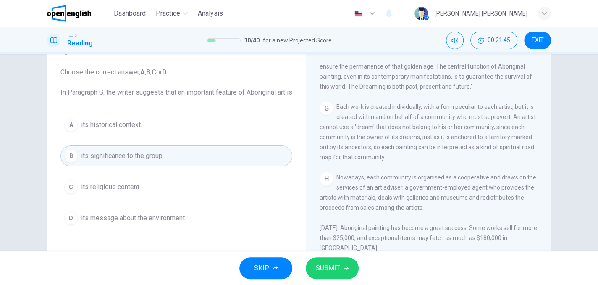
click at [353, 264] on button "SUBMIT" at bounding box center [332, 268] width 53 height 22
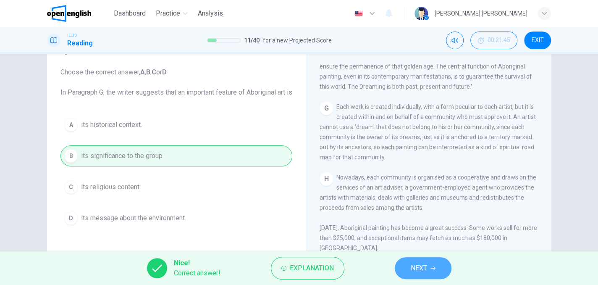
click at [400, 267] on button "NEXT" at bounding box center [423, 268] width 57 height 22
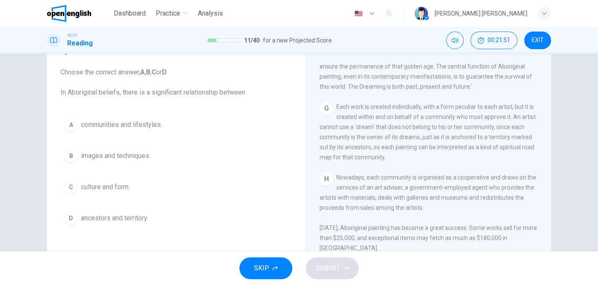
click at [71, 217] on div "D" at bounding box center [70, 217] width 13 height 13
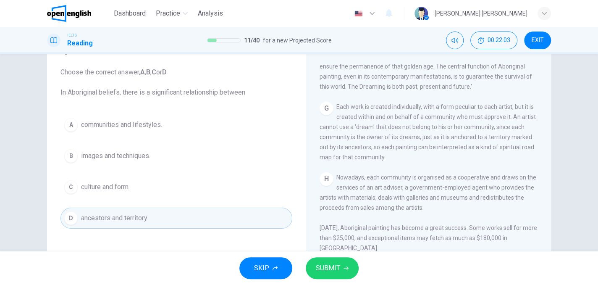
click at [346, 266] on icon "button" at bounding box center [345, 267] width 5 height 5
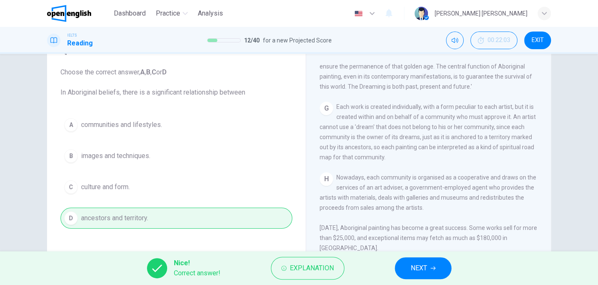
click at [400, 263] on button "NEXT" at bounding box center [423, 268] width 57 height 22
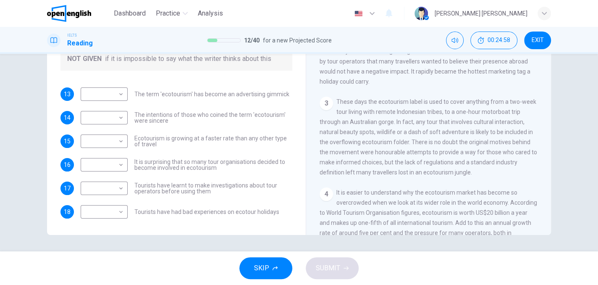
scroll to position [168, 0]
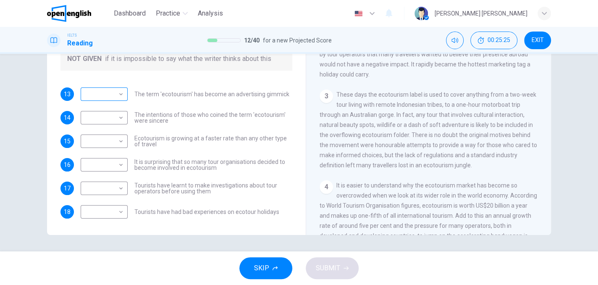
click at [116, 99] on body "This site uses cookies, as explained in our Privacy Policy . If you agree to th…" at bounding box center [299, 142] width 598 height 285
click at [116, 107] on li "YES" at bounding box center [101, 106] width 47 height 13
type input "***"
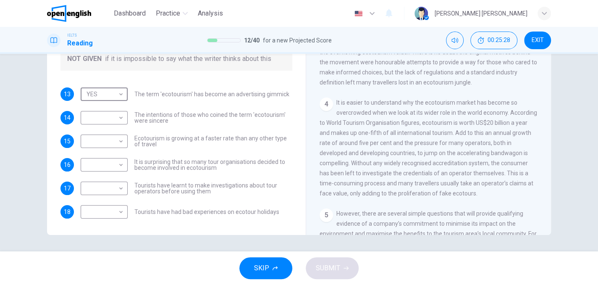
scroll to position [252, 0]
click at [119, 118] on body "This site uses cookies, as explained in our Privacy Policy . If you agree to th…" at bounding box center [299, 142] width 598 height 285
click at [108, 133] on li "YES" at bounding box center [101, 130] width 47 height 13
type input "***"
click at [100, 137] on body "This site uses cookies, as explained in our Privacy Policy . If you agree to th…" at bounding box center [299, 142] width 598 height 285
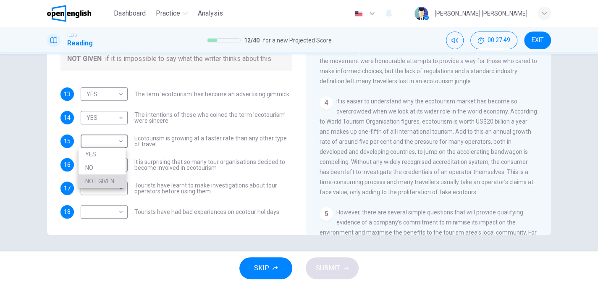
click at [115, 182] on li "NOT GIVEN" at bounding box center [101, 180] width 47 height 13
type input "*********"
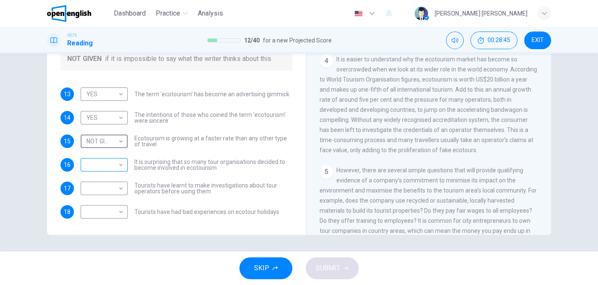
click at [113, 164] on body "This site uses cookies, as explained in our Privacy Policy . If you agree to th…" at bounding box center [299, 142] width 598 height 285
click at [110, 195] on li "NO" at bounding box center [101, 190] width 47 height 13
type input "**"
click at [107, 188] on body "This site uses cookies, as explained in our Privacy Policy . If you agree to th…" at bounding box center [299, 142] width 598 height 285
click at [111, 221] on li "NOT GIVEN" at bounding box center [101, 227] width 47 height 13
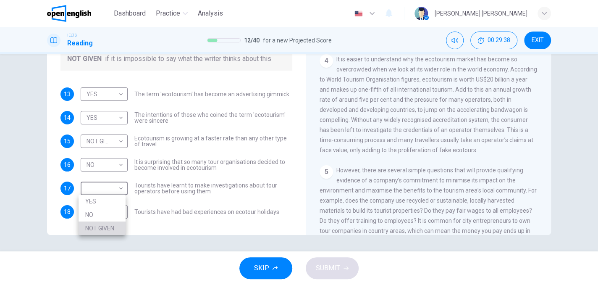
type input "*********"
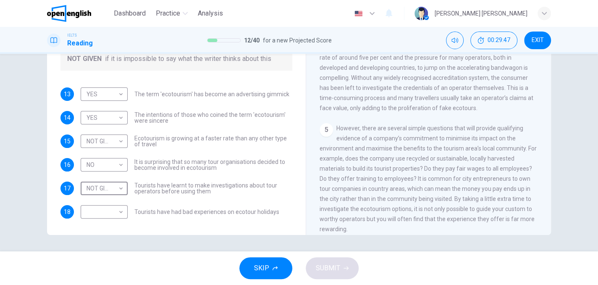
scroll to position [378, 0]
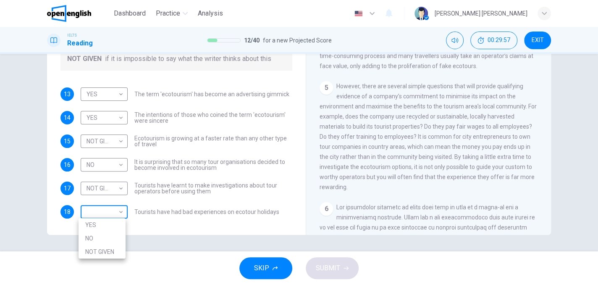
click at [107, 203] on body "This site uses cookies, as explained in our Privacy Policy . If you agree to th…" at bounding box center [299, 142] width 598 height 285
click at [104, 249] on li "NOT GIVEN" at bounding box center [101, 251] width 47 height 13
type input "*********"
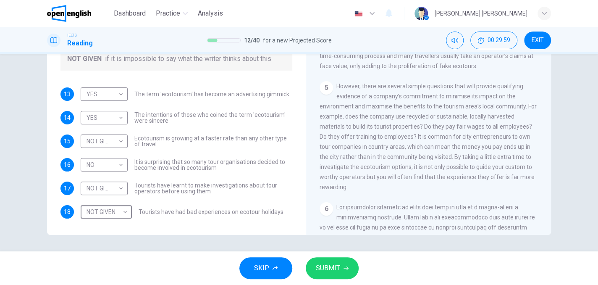
click at [323, 264] on span "SUBMIT" at bounding box center [328, 268] width 24 height 12
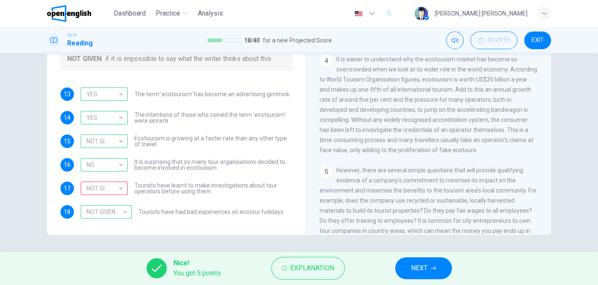
scroll to position [462, 0]
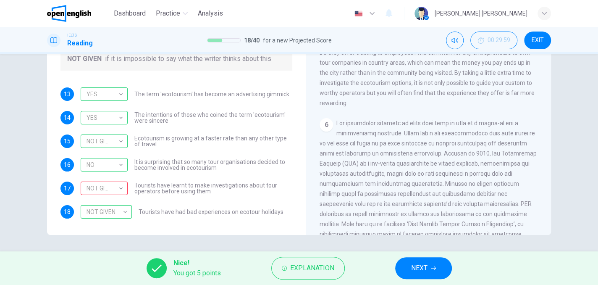
drag, startPoint x: 424, startPoint y: 262, endPoint x: 400, endPoint y: 246, distance: 29.5
click at [424, 262] on span "NEXT" at bounding box center [419, 268] width 16 height 12
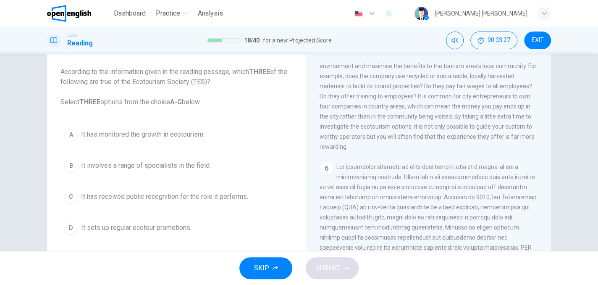
scroll to position [44, 0]
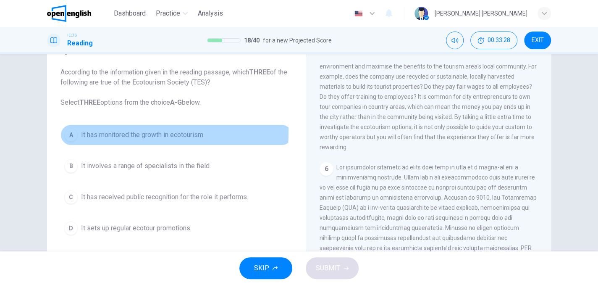
click at [70, 131] on div "A" at bounding box center [70, 134] width 13 height 13
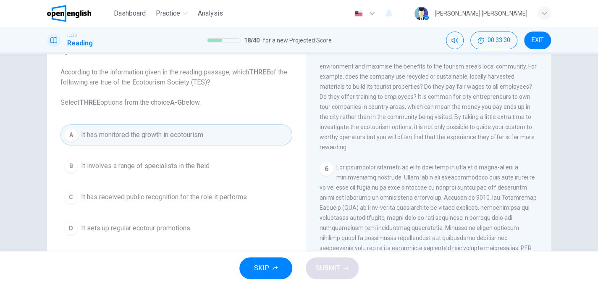
click at [67, 169] on div "B" at bounding box center [70, 165] width 13 height 13
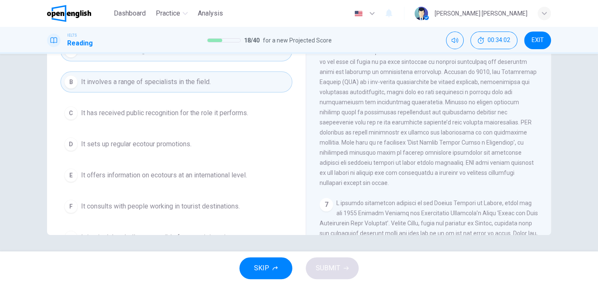
scroll to position [544, 0]
click at [102, 167] on button "E It offers information on ecotours at an international level." at bounding box center [176, 175] width 232 height 21
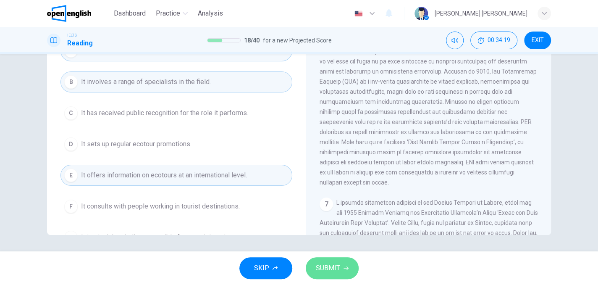
click at [333, 265] on span "SUBMIT" at bounding box center [328, 268] width 24 height 12
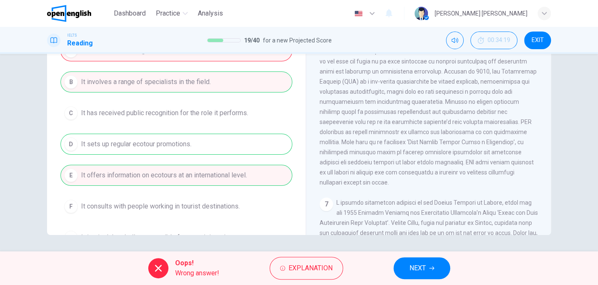
scroll to position [86, 0]
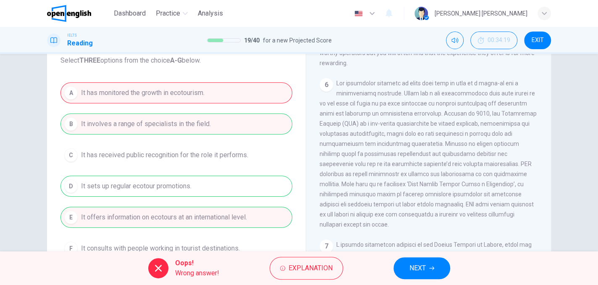
drag, startPoint x: 181, startPoint y: 179, endPoint x: 94, endPoint y: 175, distance: 86.6
click at [96, 175] on div "A It has monitored the growth in ecotourism. B It involves a range of specialis…" at bounding box center [176, 185] width 232 height 207
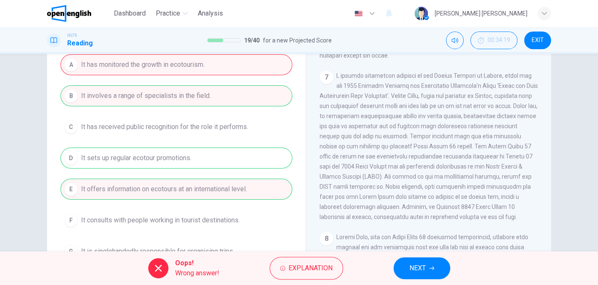
scroll to position [711, 0]
click at [306, 268] on span "Explanation" at bounding box center [310, 268] width 44 height 12
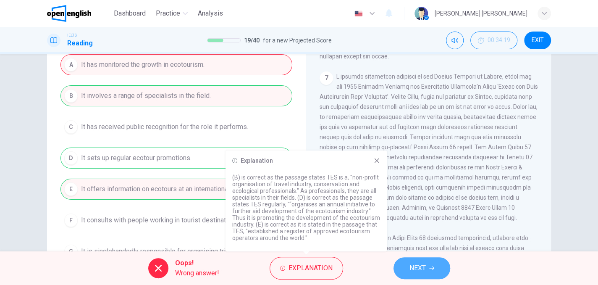
click at [414, 267] on span "NEXT" at bounding box center [417, 268] width 16 height 12
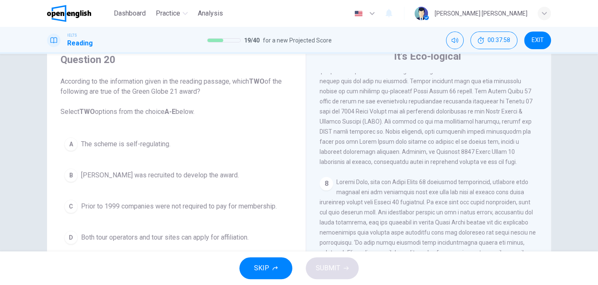
scroll to position [84, 0]
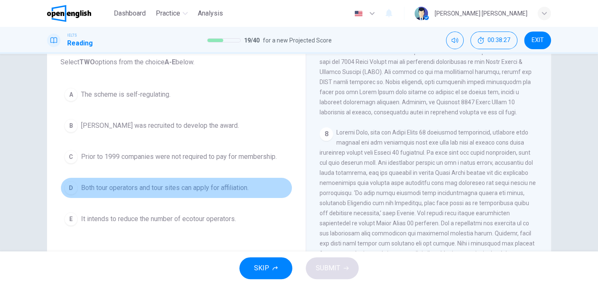
click at [152, 190] on span "Both tour operators and tour sites can apply for affiliation." at bounding box center [164, 188] width 167 height 10
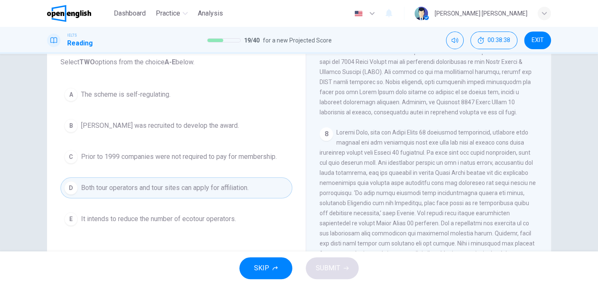
click at [118, 81] on div "Question 20 According to the information given in the reading passage, which TW…" at bounding box center [176, 116] width 245 height 243
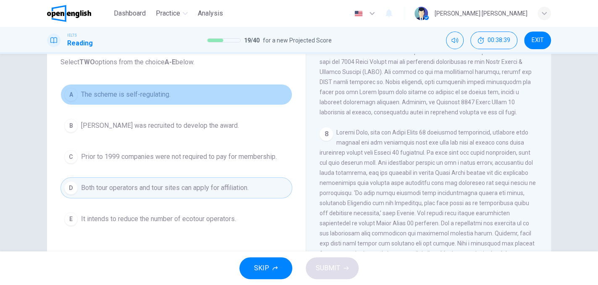
click at [123, 101] on button "A The scheme is self-regulating." at bounding box center [176, 94] width 232 height 21
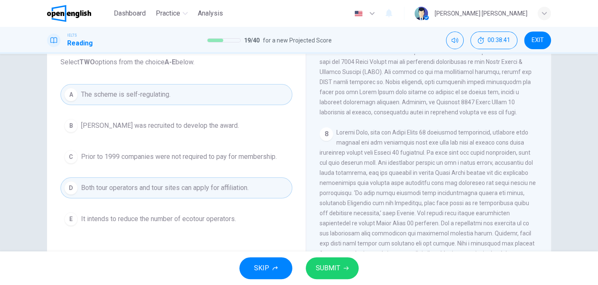
click at [237, 163] on button "C Prior to 1999 companies were not required to pay for membership." at bounding box center [176, 156] width 232 height 21
click at [234, 157] on span "Prior to 1999 companies were not required to pay for membership." at bounding box center [179, 157] width 196 height 10
click at [335, 267] on span "SUBMIT" at bounding box center [328, 268] width 24 height 12
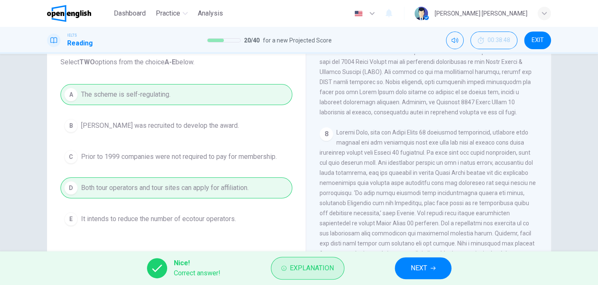
click at [299, 259] on button "Explanation" at bounding box center [307, 267] width 73 height 23
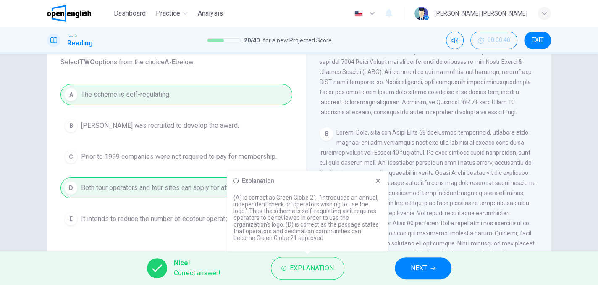
click at [418, 275] on button "NEXT" at bounding box center [423, 268] width 57 height 22
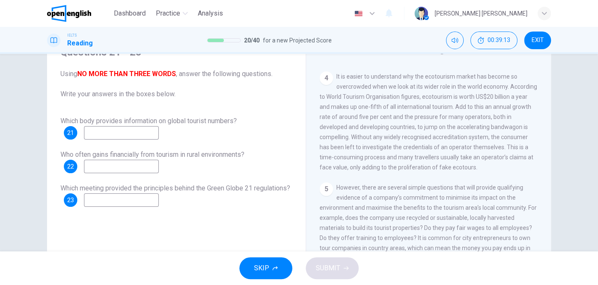
scroll to position [378, 0]
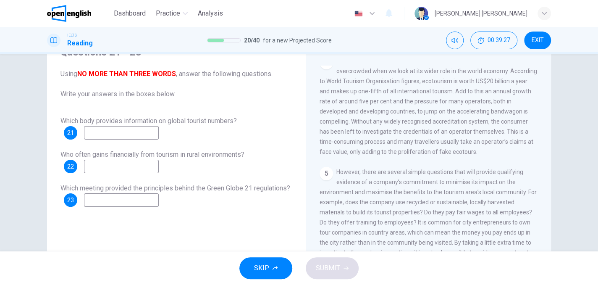
click at [159, 132] on input at bounding box center [121, 132] width 75 height 13
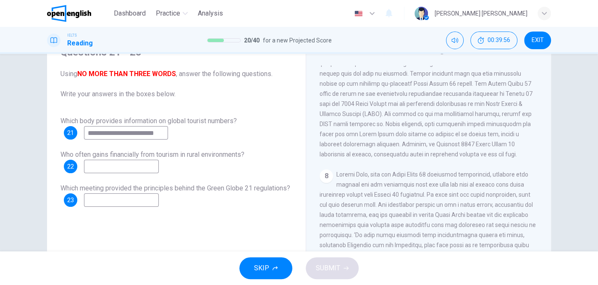
scroll to position [837, 0]
type input "**********"
click at [159, 204] on input at bounding box center [121, 199] width 75 height 13
type input "*"
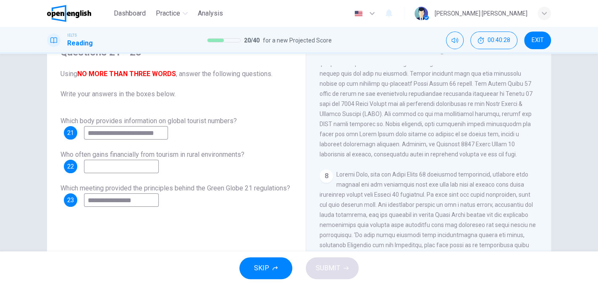
type input "**********"
click at [140, 170] on input at bounding box center [121, 165] width 75 height 13
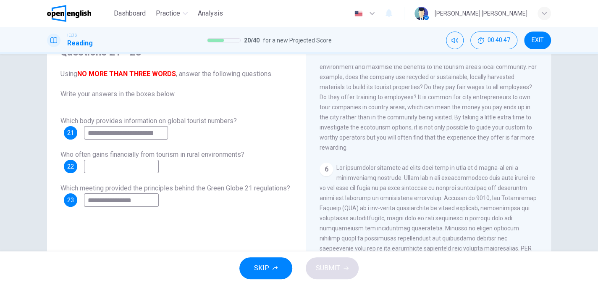
scroll to position [502, 0]
click at [147, 169] on input at bounding box center [121, 165] width 75 height 13
type input "**********"
drag, startPoint x: 486, startPoint y: 116, endPoint x: 507, endPoint y: 118, distance: 21.5
click at [506, 118] on span "However, there are several simple questions that will provide qualifying eviden…" at bounding box center [427, 97] width 217 height 107
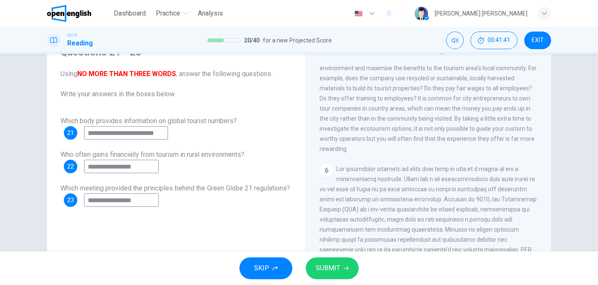
click at [351, 263] on button "SUBMIT" at bounding box center [332, 268] width 53 height 22
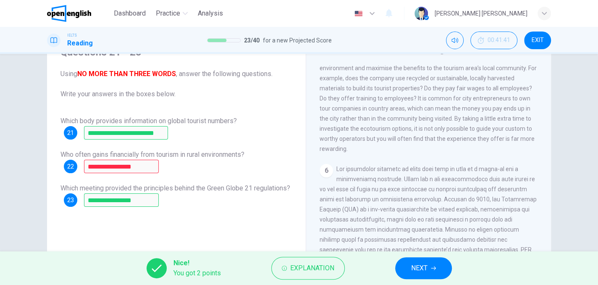
click at [548, 40] on button "EXIT" at bounding box center [537, 40] width 27 height 18
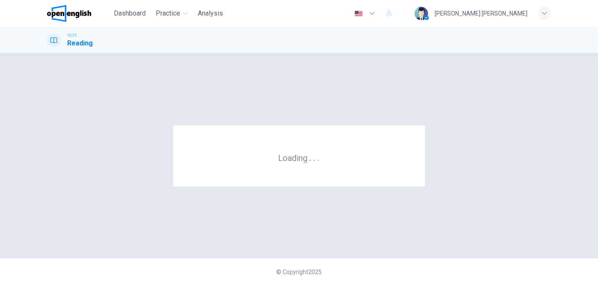
scroll to position [0, 0]
